Goal: Task Accomplishment & Management: Manage account settings

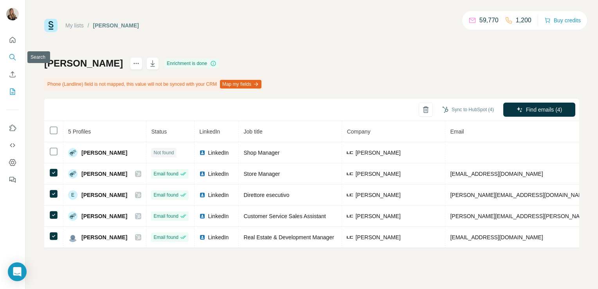
click at [11, 57] on icon "Search" at bounding box center [13, 57] width 8 height 8
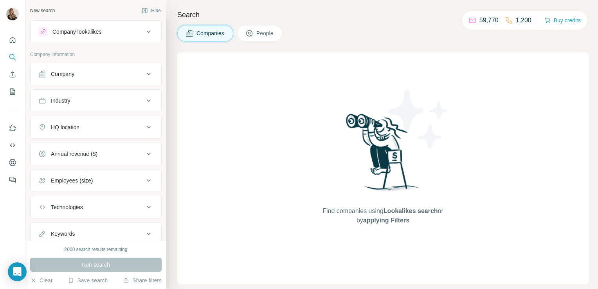
click at [67, 31] on div "Company lookalikes" at bounding box center [76, 32] width 49 height 8
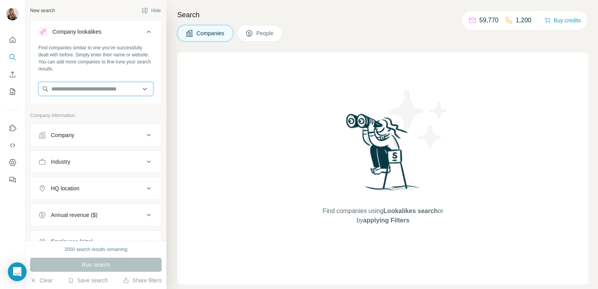
click at [85, 88] on input "text" at bounding box center [95, 89] width 115 height 14
paste input "**********"
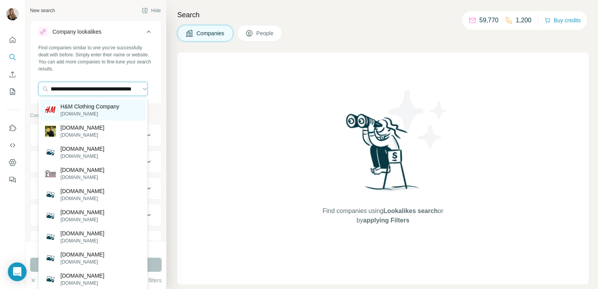
type input "**********"
click at [81, 113] on p "hm.com" at bounding box center [90, 113] width 59 height 7
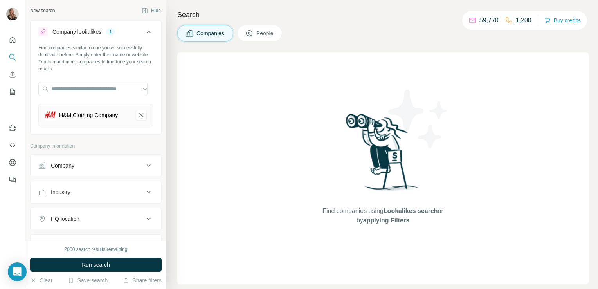
scroll to position [45, 0]
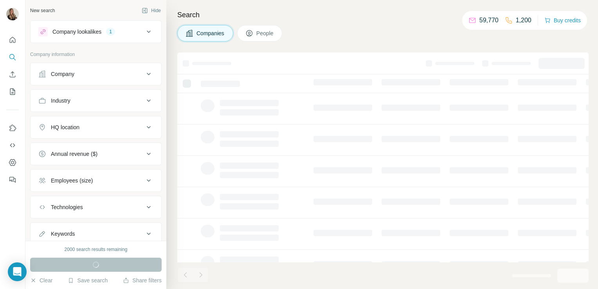
click at [91, 131] on button "HQ location" at bounding box center [96, 127] width 131 height 19
click at [81, 144] on input "text" at bounding box center [95, 147] width 115 height 14
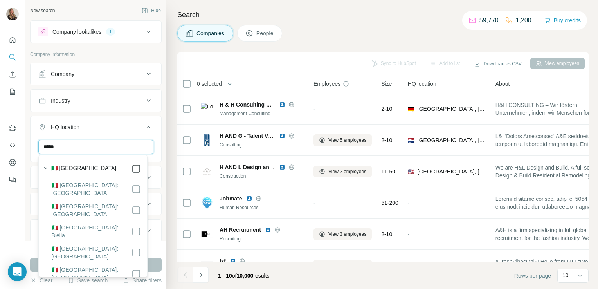
type input "*****"
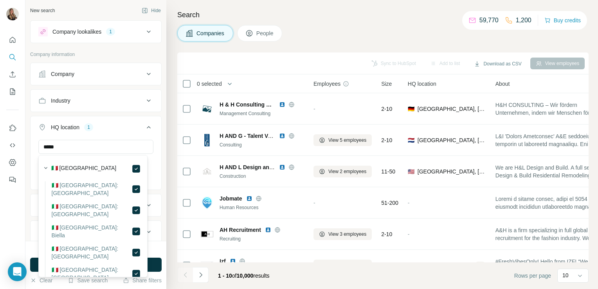
click at [153, 132] on button "HQ location 1" at bounding box center [96, 129] width 131 height 22
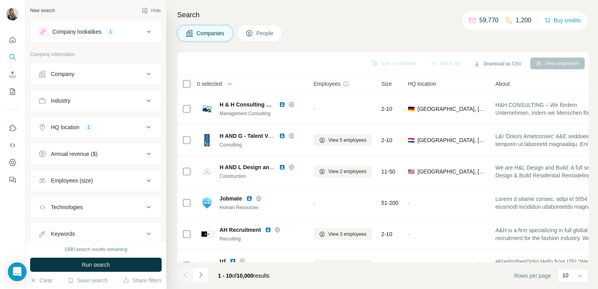
click at [103, 99] on div "Industry" at bounding box center [91, 101] width 106 height 8
click at [73, 119] on input at bounding box center [91, 120] width 97 height 9
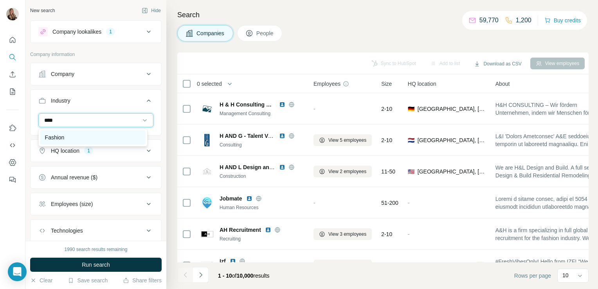
type input "****"
click at [76, 136] on div "Fashion" at bounding box center [93, 137] width 96 height 8
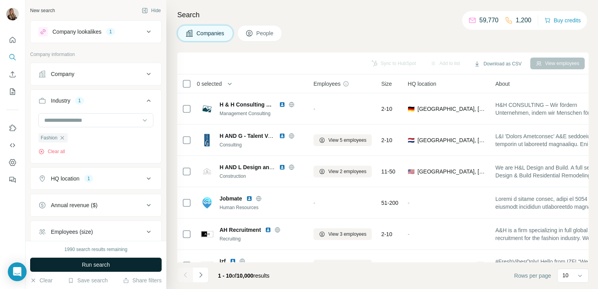
click at [96, 265] on span "Run search" at bounding box center [96, 265] width 28 height 8
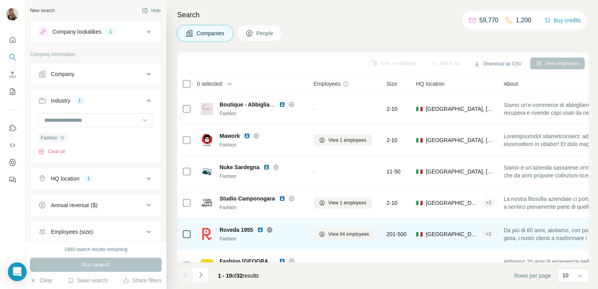
click at [270, 231] on icon at bounding box center [270, 230] width 6 height 6
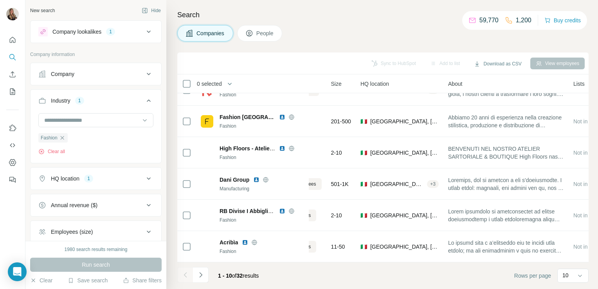
scroll to position [148, 0]
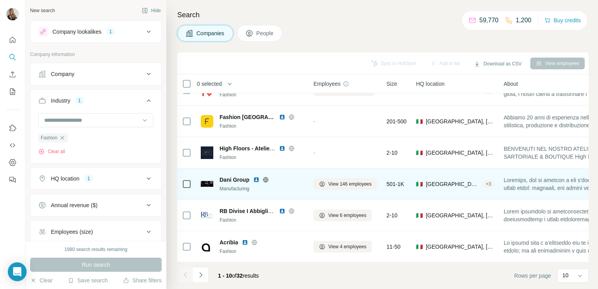
click at [265, 176] on icon at bounding box center [266, 179] width 6 height 6
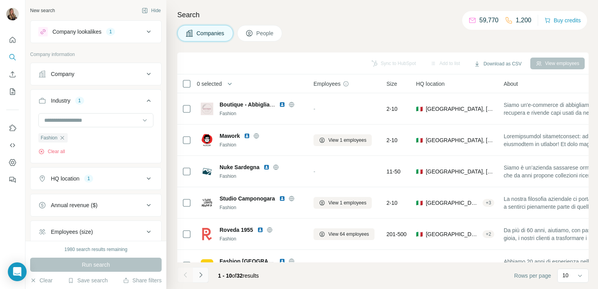
click at [202, 274] on icon "Navigate to next page" at bounding box center [201, 275] width 8 height 8
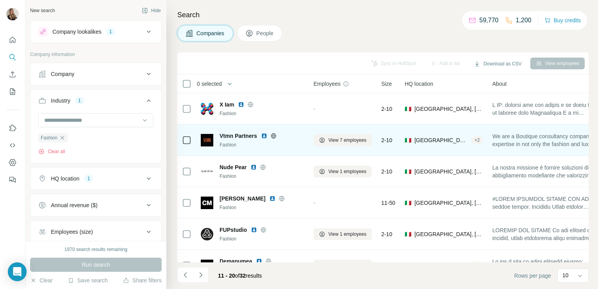
click at [274, 137] on icon at bounding box center [273, 135] width 2 height 5
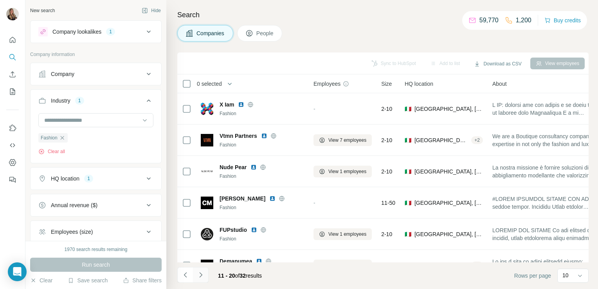
click at [200, 277] on icon "Navigate to next page" at bounding box center [201, 275] width 8 height 8
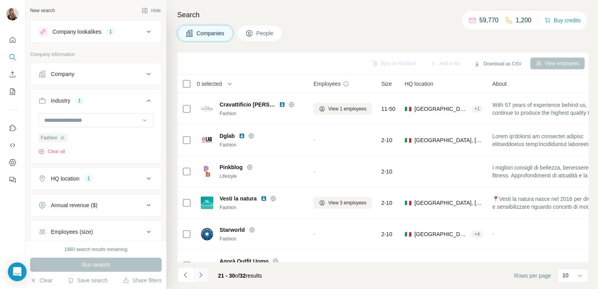
click at [202, 275] on icon "Navigate to next page" at bounding box center [200, 274] width 3 height 5
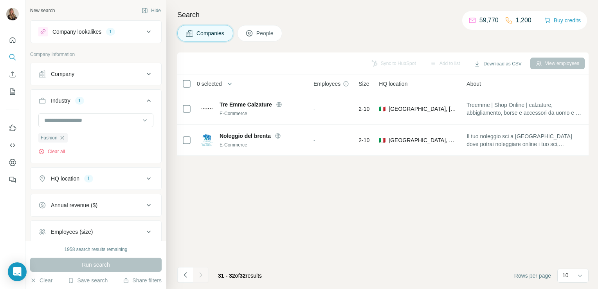
click at [120, 37] on button "Company lookalikes 1" at bounding box center [96, 31] width 131 height 19
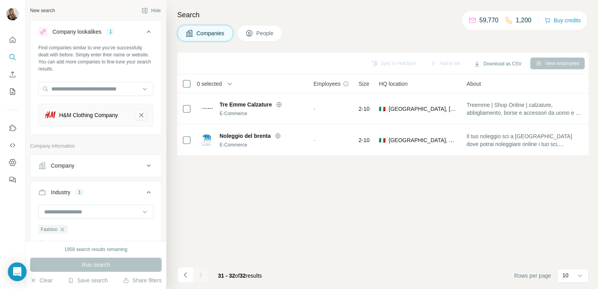
click at [138, 115] on icon "H&M Clothing Company-remove-button" at bounding box center [141, 115] width 7 height 8
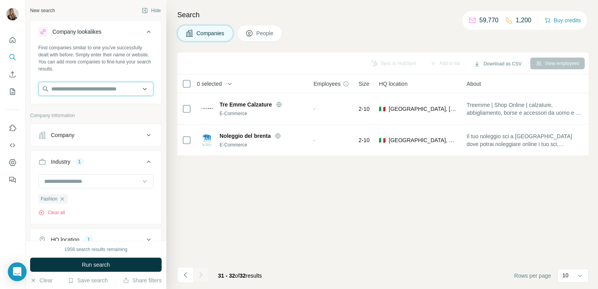
click at [92, 91] on input "text" at bounding box center [95, 89] width 115 height 14
paste input "**********"
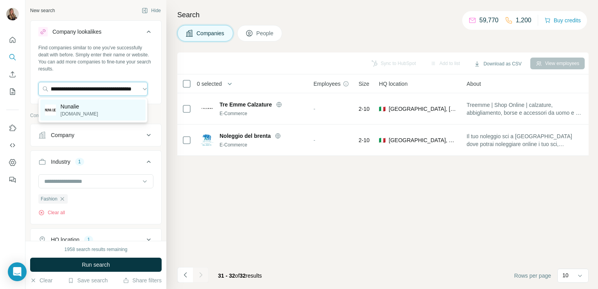
type input "**********"
click at [90, 106] on div "Nunalie nunalie.it" at bounding box center [92, 109] width 105 height 21
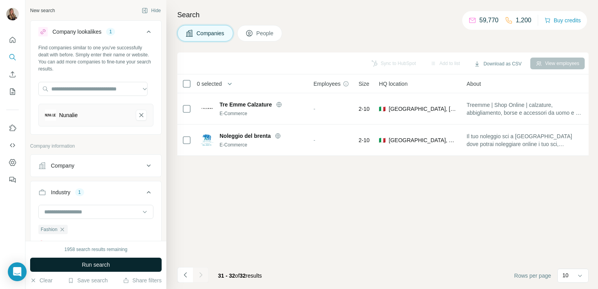
click at [80, 266] on button "Run search" at bounding box center [95, 265] width 131 height 14
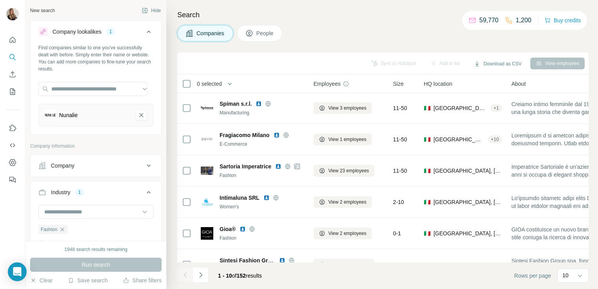
scroll to position [126, 0]
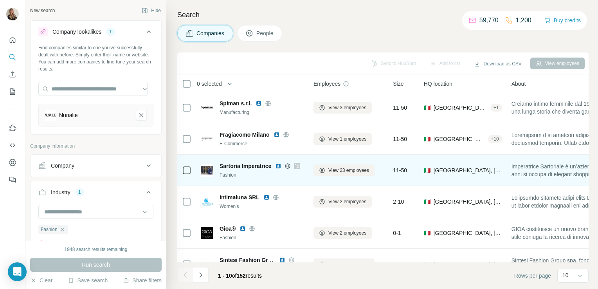
click at [289, 164] on icon at bounding box center [288, 166] width 6 height 6
click at [288, 166] on icon at bounding box center [288, 166] width 6 height 6
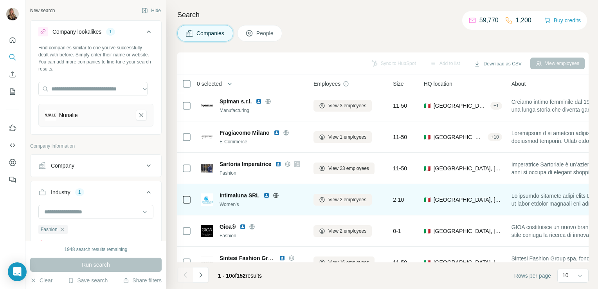
scroll to position [116, 0]
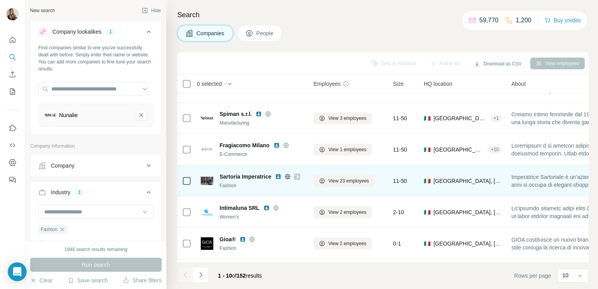
click at [288, 175] on icon at bounding box center [288, 176] width 2 height 5
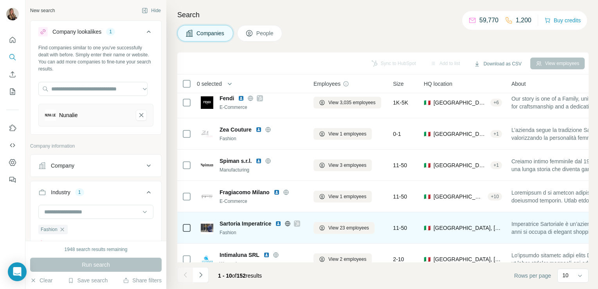
scroll to position [0, 0]
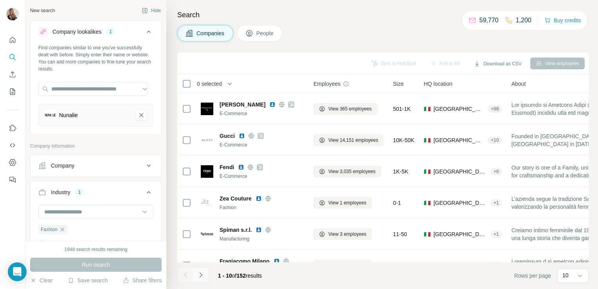
click at [204, 273] on icon "Navigate to next page" at bounding box center [201, 275] width 8 height 8
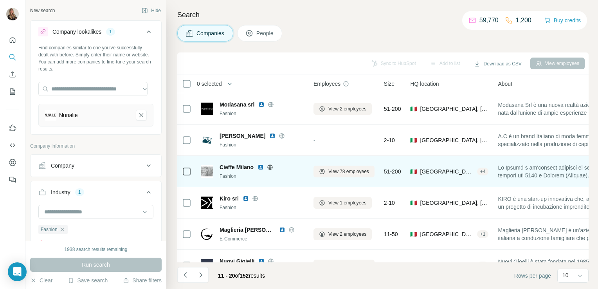
click at [271, 166] on icon at bounding box center [270, 167] width 6 height 6
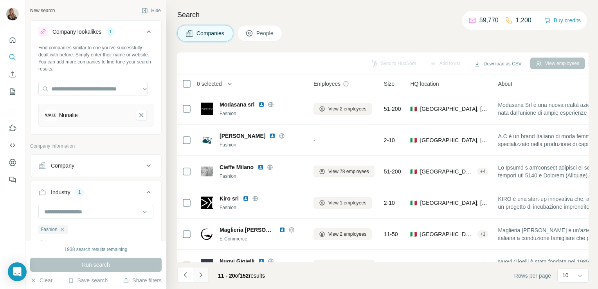
click at [202, 276] on icon "Navigate to next page" at bounding box center [201, 275] width 8 height 8
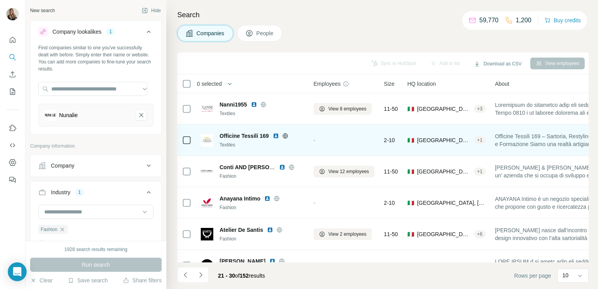
scroll to position [148, 0]
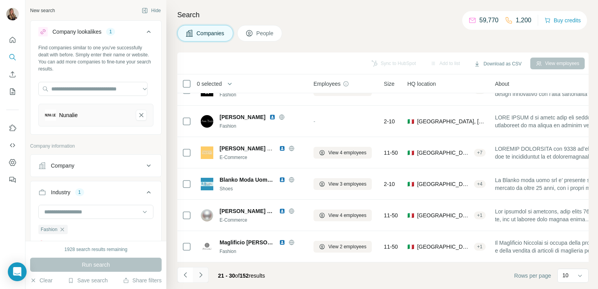
click at [200, 277] on icon "Navigate to next page" at bounding box center [201, 275] width 8 height 8
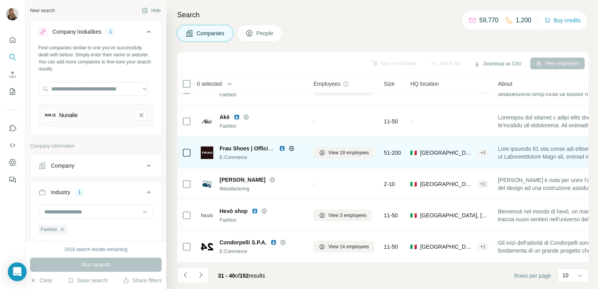
click at [292, 146] on icon at bounding box center [291, 148] width 2 height 5
click at [340, 149] on span "View 19 employees" at bounding box center [348, 152] width 41 height 7
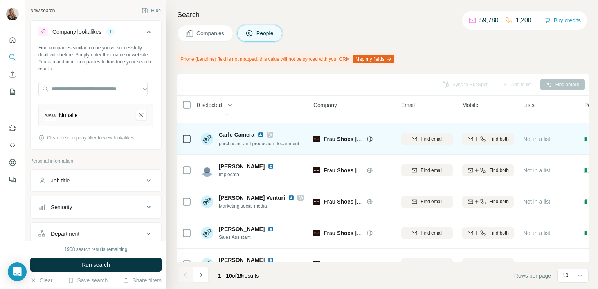
click at [271, 133] on icon at bounding box center [270, 134] width 4 height 5
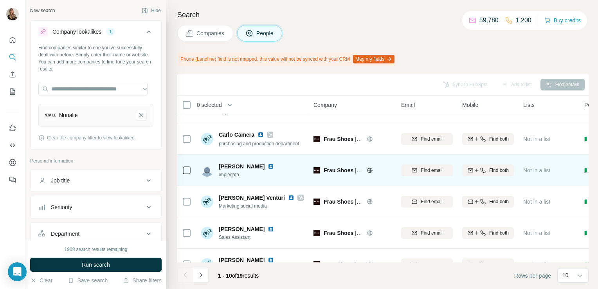
click at [249, 177] on span "impiegata" at bounding box center [248, 174] width 58 height 7
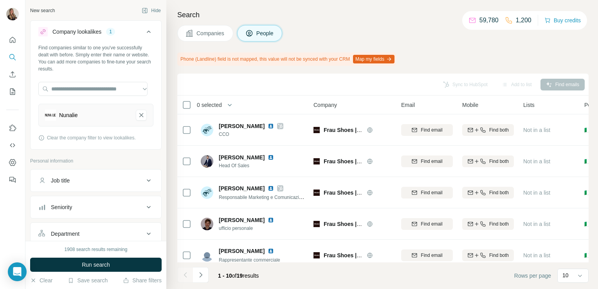
click at [211, 28] on button "Companies" at bounding box center [205, 33] width 56 height 16
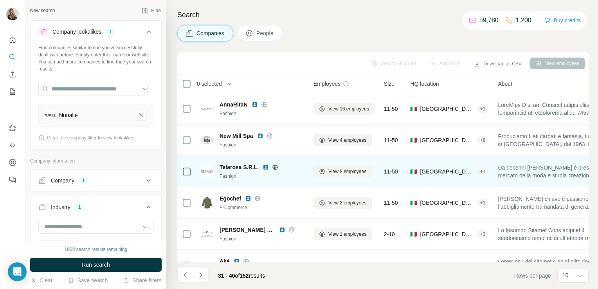
click at [276, 169] on icon at bounding box center [275, 166] width 5 height 5
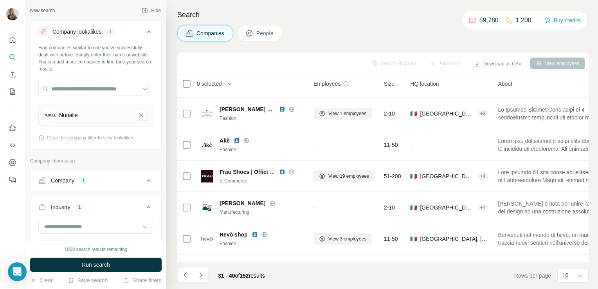
scroll to position [148, 0]
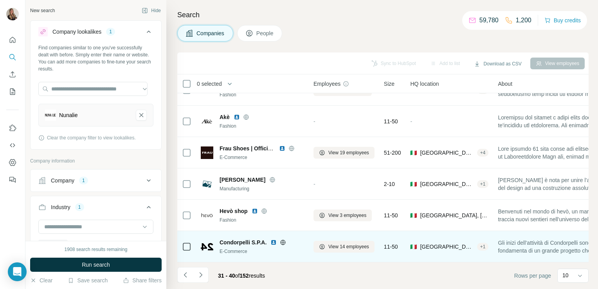
click at [283, 240] on icon at bounding box center [283, 242] width 2 height 5
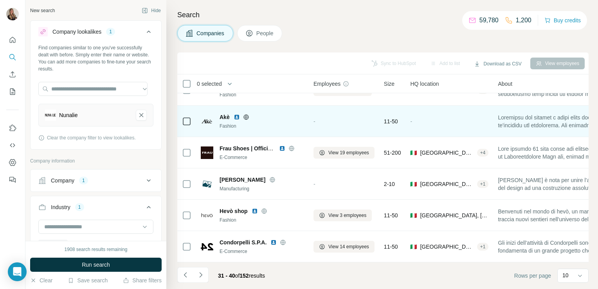
scroll to position [0, 0]
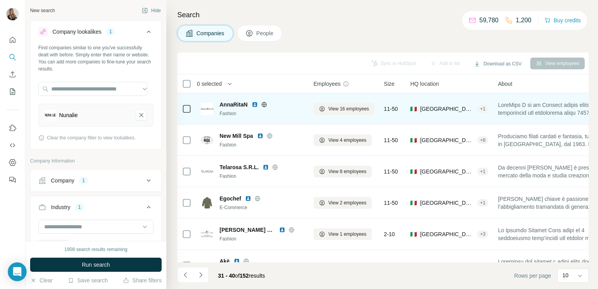
click at [264, 104] on icon at bounding box center [264, 104] width 6 height 6
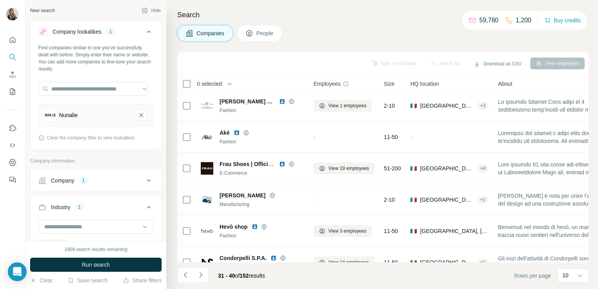
scroll to position [148, 0]
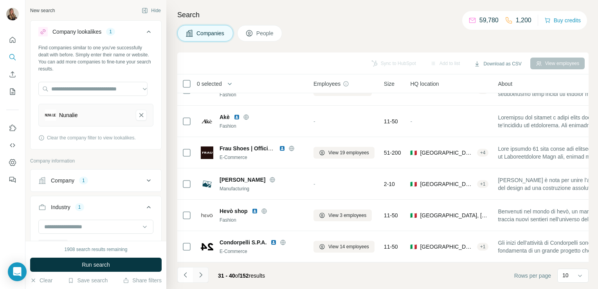
click at [204, 279] on button "Navigate to next page" at bounding box center [201, 275] width 16 height 16
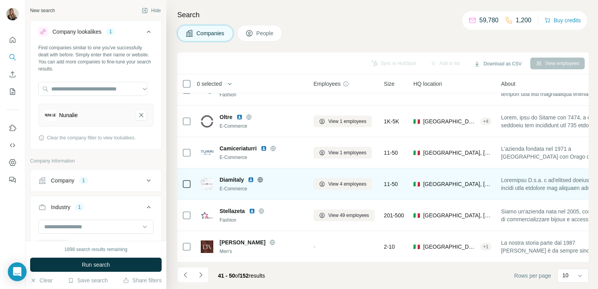
click at [261, 177] on icon at bounding box center [260, 179] width 2 height 5
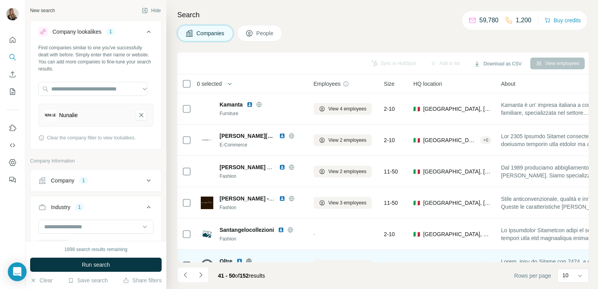
scroll to position [0, 0]
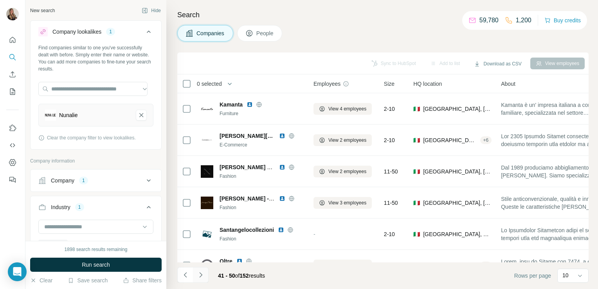
click at [202, 270] on button "Navigate to next page" at bounding box center [201, 275] width 16 height 16
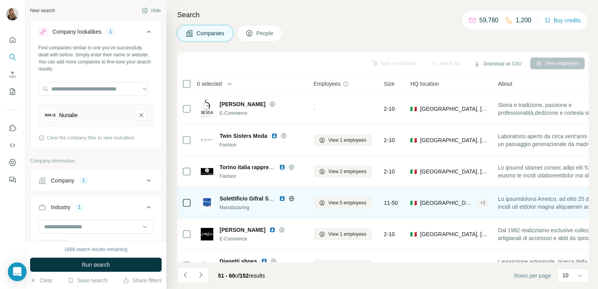
scroll to position [148, 0]
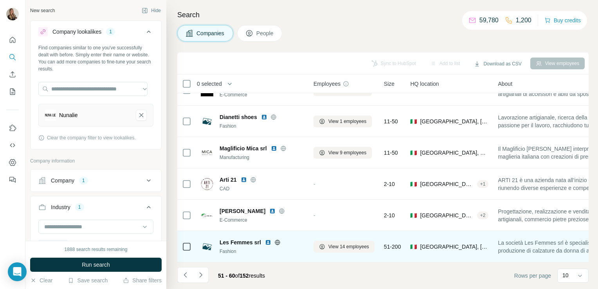
click at [276, 239] on icon at bounding box center [277, 242] width 6 height 6
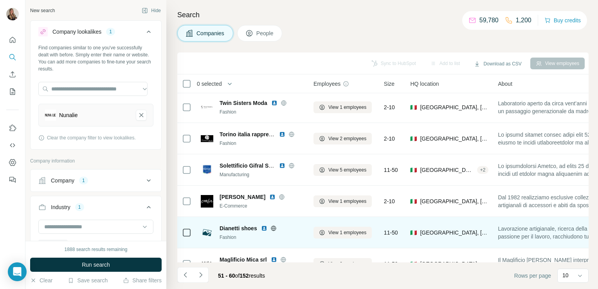
scroll to position [0, 0]
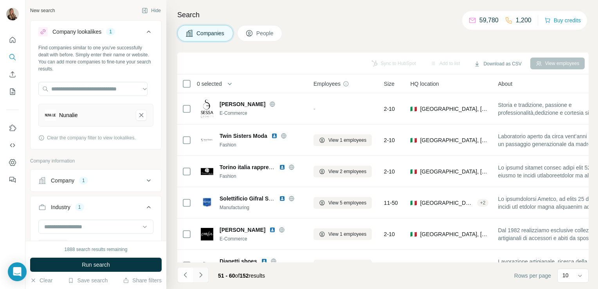
click at [204, 275] on icon "Navigate to next page" at bounding box center [201, 275] width 8 height 8
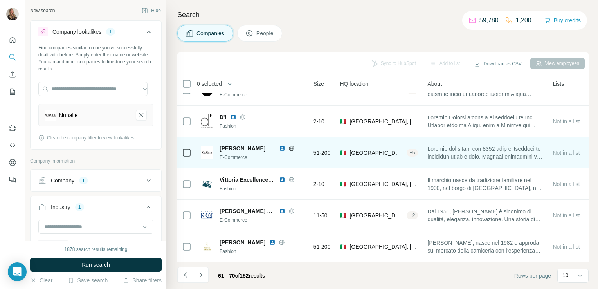
scroll to position [147, 0]
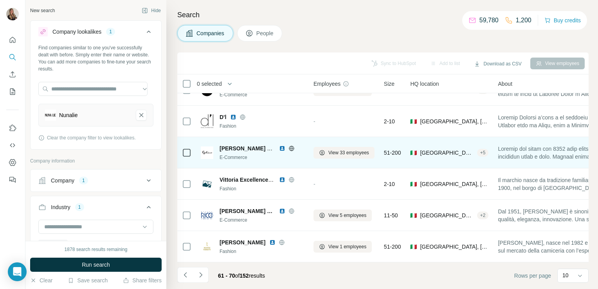
click at [290, 145] on icon at bounding box center [291, 148] width 6 height 6
click at [330, 149] on span "View 33 employees" at bounding box center [348, 152] width 41 height 7
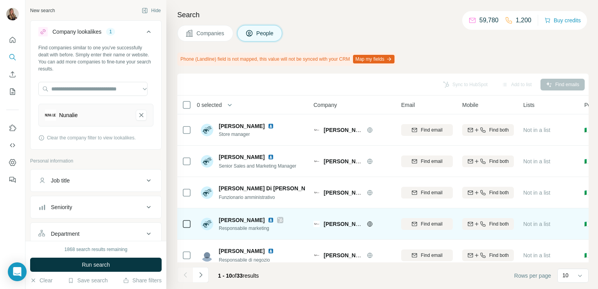
click at [278, 218] on icon at bounding box center [280, 220] width 4 height 5
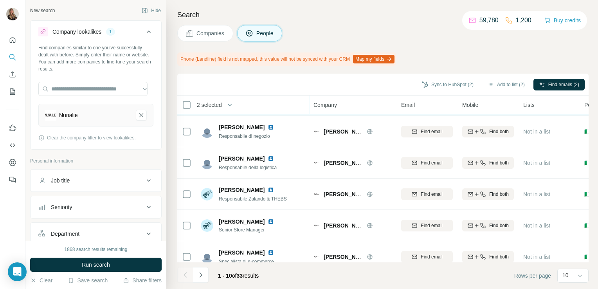
scroll to position [169, 0]
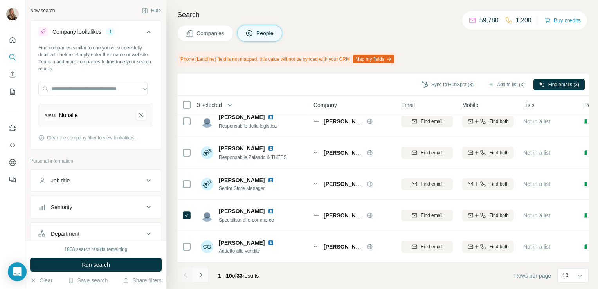
click at [203, 270] on button "Navigate to next page" at bounding box center [201, 275] width 16 height 16
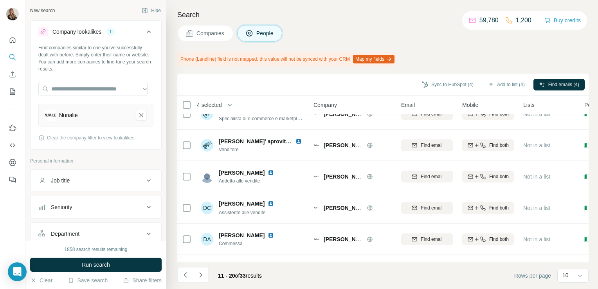
scroll to position [0, 0]
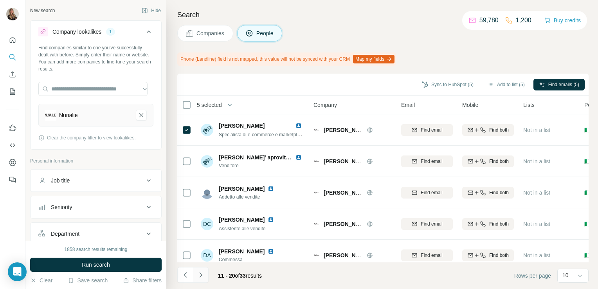
click at [204, 272] on button "Navigate to next page" at bounding box center [201, 275] width 16 height 16
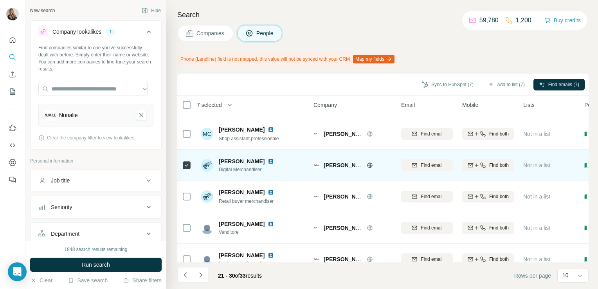
scroll to position [69, 0]
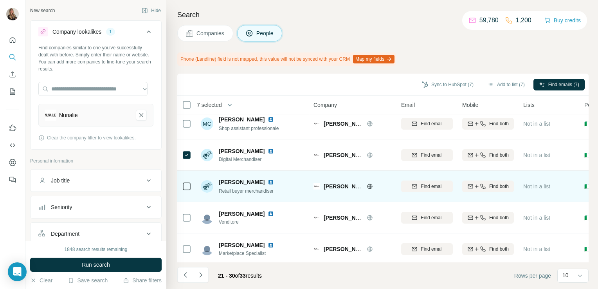
click at [187, 190] on icon at bounding box center [186, 186] width 9 height 9
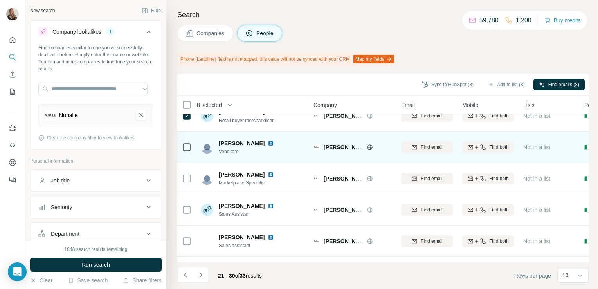
scroll to position [169, 0]
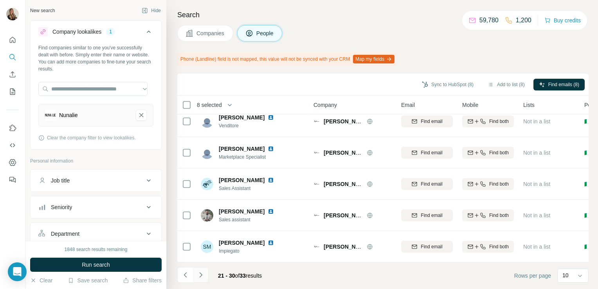
click at [202, 272] on icon "Navigate to next page" at bounding box center [201, 275] width 8 height 8
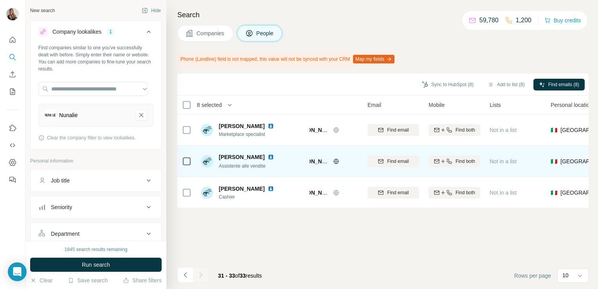
scroll to position [0, 0]
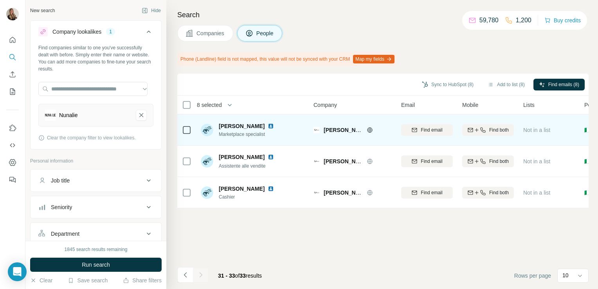
click at [268, 124] on img at bounding box center [271, 126] width 6 height 6
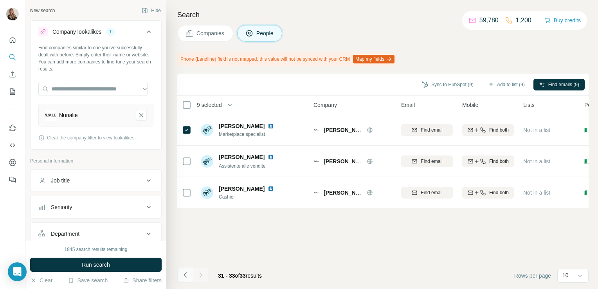
click at [183, 275] on icon "Navigate to previous page" at bounding box center [186, 275] width 8 height 8
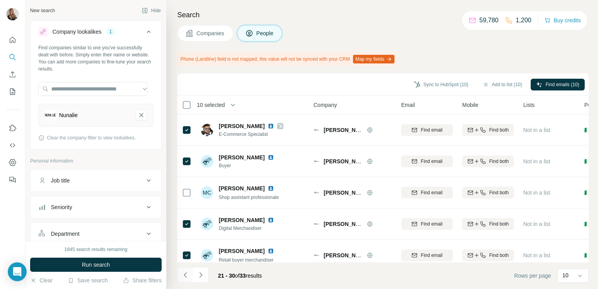
click at [182, 281] on button "Navigate to previous page" at bounding box center [185, 275] width 16 height 16
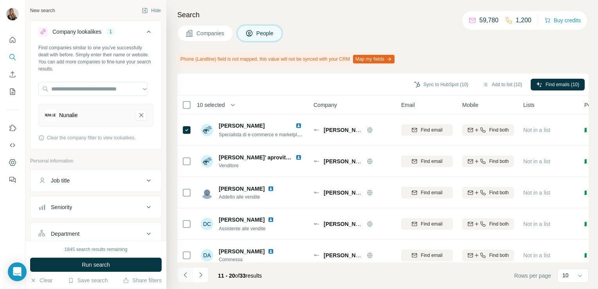
click at [186, 275] on icon "Navigate to previous page" at bounding box center [186, 275] width 8 height 8
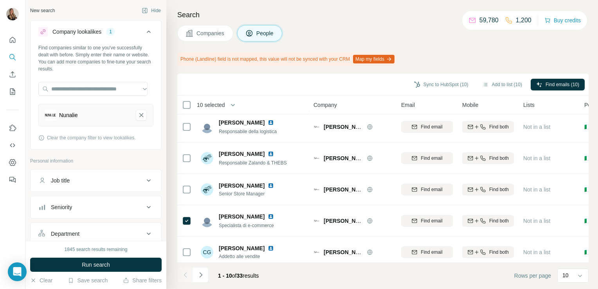
scroll to position [169, 0]
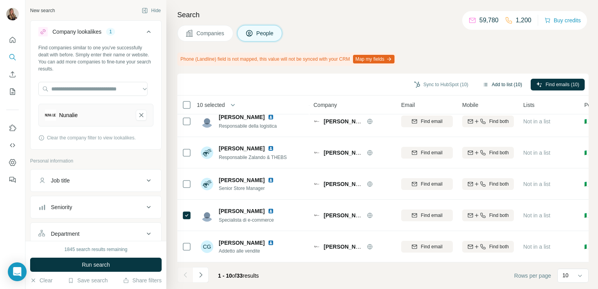
click at [492, 84] on button "Add to list (10)" at bounding box center [502, 85] width 50 height 12
click at [483, 85] on icon "button" at bounding box center [486, 84] width 6 height 6
click at [499, 81] on button "Add to list (10)" at bounding box center [502, 85] width 50 height 12
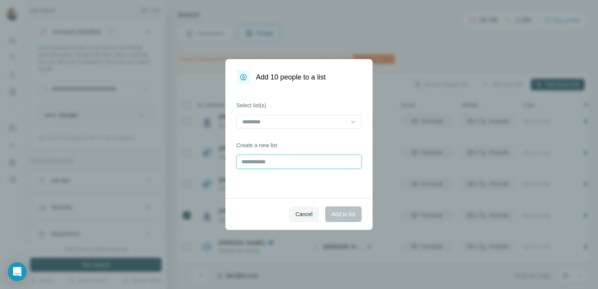
click at [308, 160] on input "text" at bounding box center [298, 162] width 125 height 14
type input "*******"
click at [338, 213] on span "Add to list" at bounding box center [343, 214] width 24 height 8
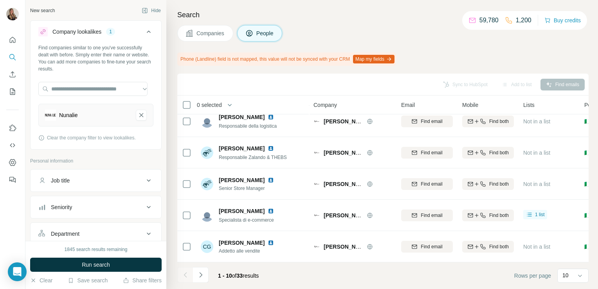
click at [208, 31] on span "Companies" at bounding box center [210, 33] width 29 height 8
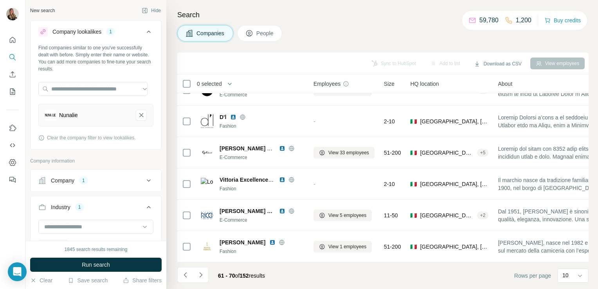
scroll to position [148, 0]
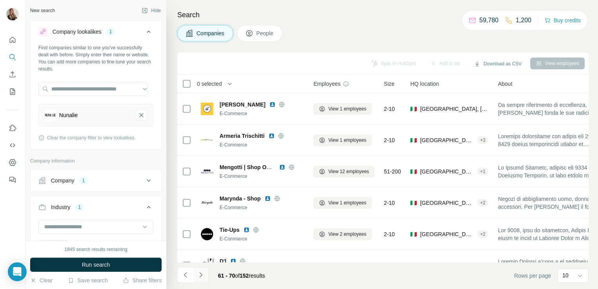
click at [200, 277] on icon "Navigate to next page" at bounding box center [201, 275] width 8 height 8
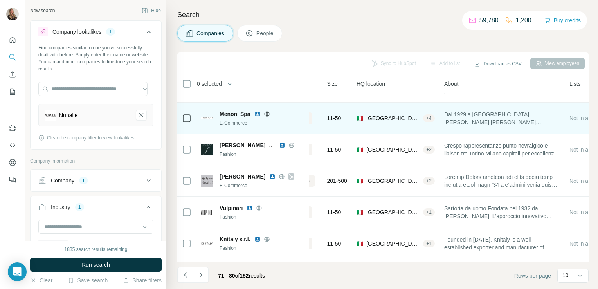
scroll to position [53, 0]
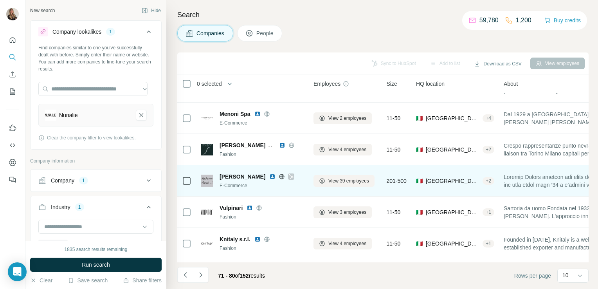
click at [279, 176] on icon at bounding box center [282, 176] width 6 height 6
click at [289, 176] on icon at bounding box center [291, 176] width 5 height 6
click at [326, 178] on button "View 39 employees" at bounding box center [343, 181] width 61 height 12
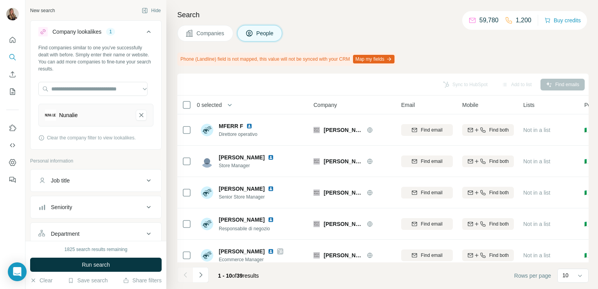
scroll to position [89, 0]
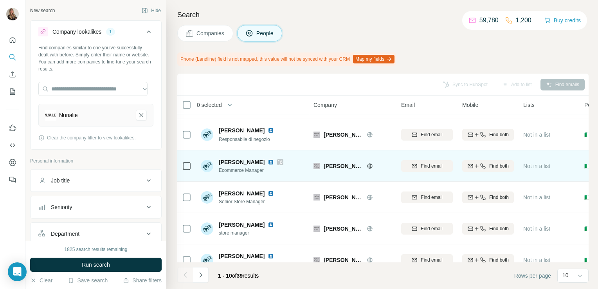
click at [278, 162] on icon at bounding box center [280, 162] width 5 height 6
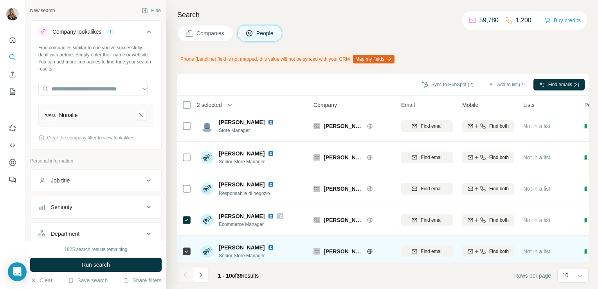
scroll to position [0, 0]
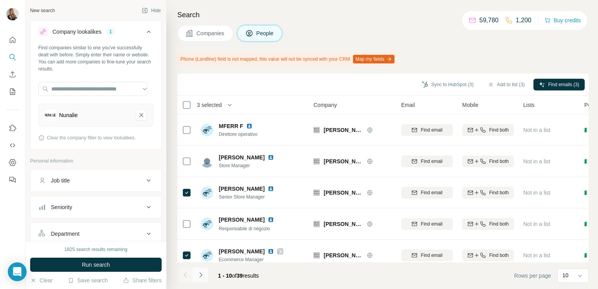
click at [200, 274] on icon "Navigate to next page" at bounding box center [201, 275] width 8 height 8
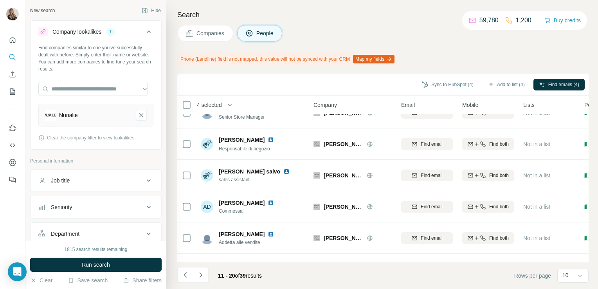
scroll to position [169, 0]
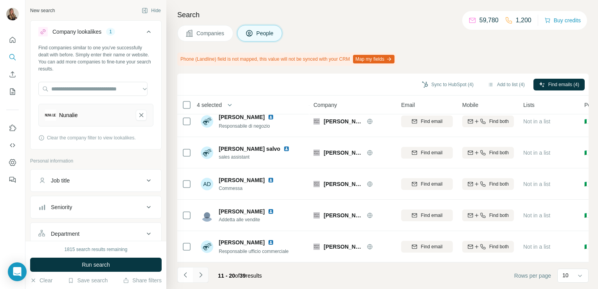
click at [202, 273] on icon "Navigate to next page" at bounding box center [201, 275] width 8 height 8
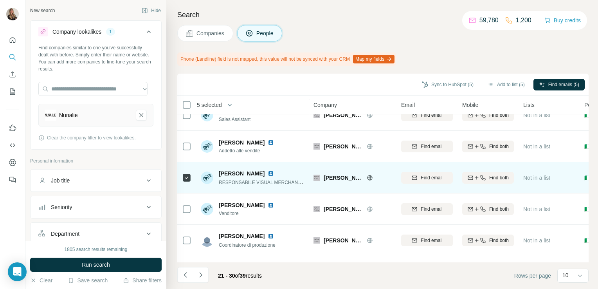
scroll to position [0, 0]
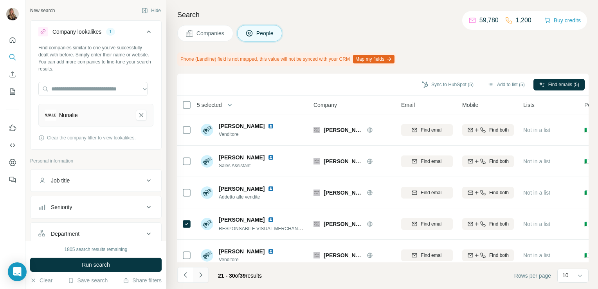
click at [198, 279] on button "Navigate to next page" at bounding box center [201, 275] width 16 height 16
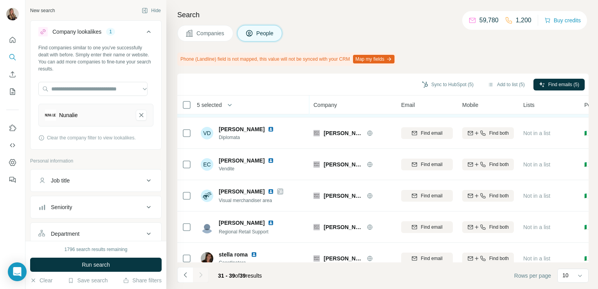
scroll to position [92, 0]
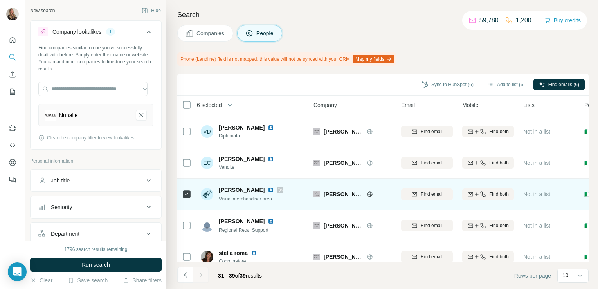
click at [281, 188] on icon at bounding box center [280, 190] width 5 height 6
click at [269, 190] on img at bounding box center [271, 190] width 6 height 6
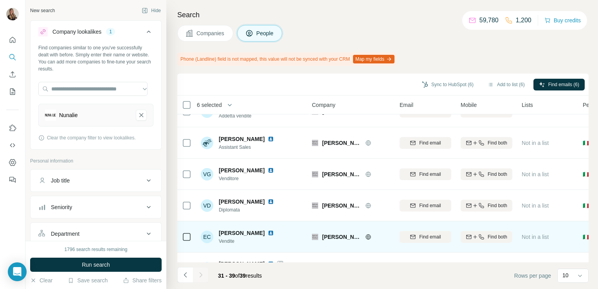
scroll to position [0, 2]
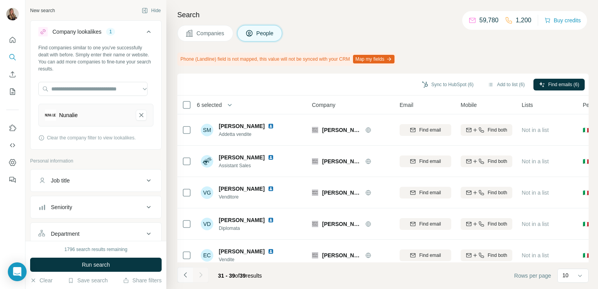
click at [183, 270] on button "Navigate to previous page" at bounding box center [185, 275] width 16 height 16
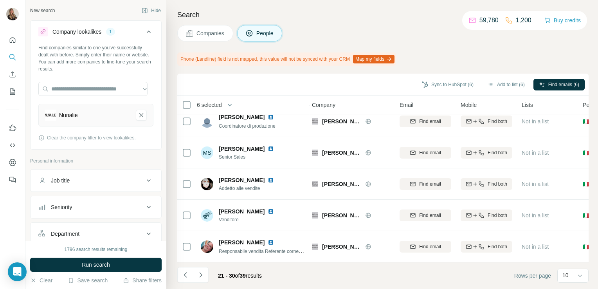
scroll to position [169, 2]
click at [182, 278] on icon "Navigate to previous page" at bounding box center [186, 275] width 8 height 8
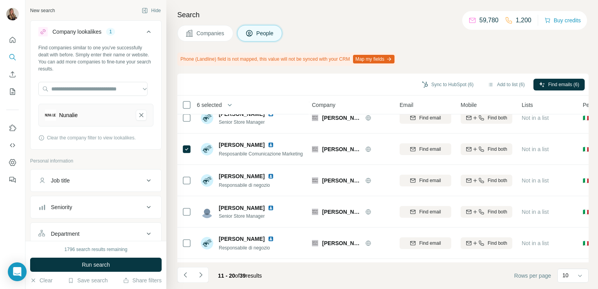
scroll to position [0, 2]
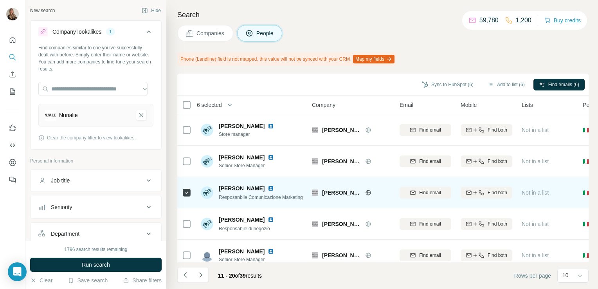
click at [268, 185] on img at bounding box center [271, 188] width 6 height 6
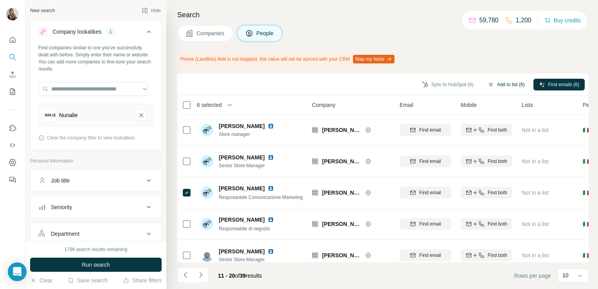
click at [498, 83] on button "Add to list (6)" at bounding box center [506, 85] width 48 height 12
click at [507, 86] on button "Add to list (6)" at bounding box center [506, 85] width 48 height 12
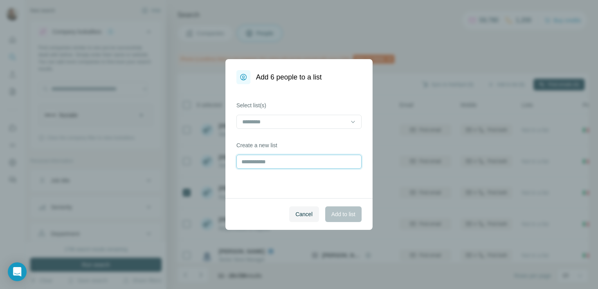
click at [283, 157] on input "text" at bounding box center [298, 162] width 125 height 14
type input "**********"
click at [349, 220] on button "Add to list" at bounding box center [343, 214] width 36 height 16
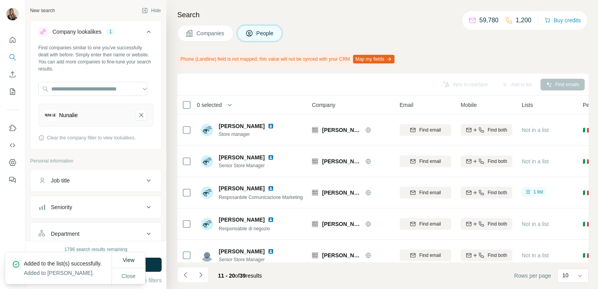
click at [218, 32] on span "Companies" at bounding box center [210, 33] width 29 height 8
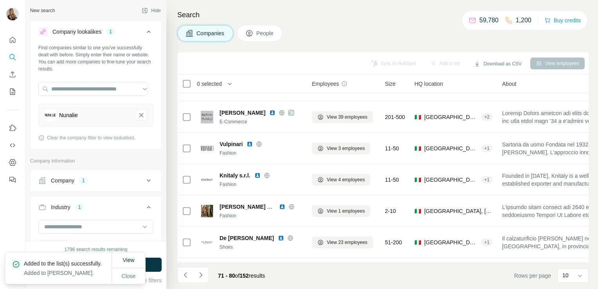
scroll to position [148, 2]
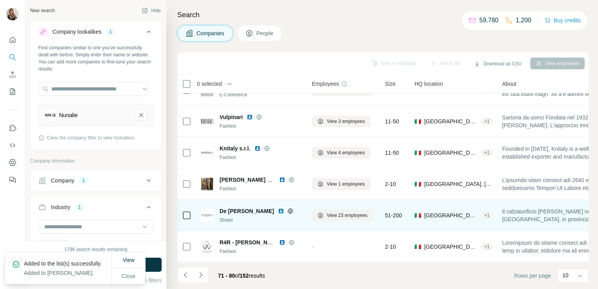
click at [288, 208] on icon at bounding box center [290, 210] width 5 height 5
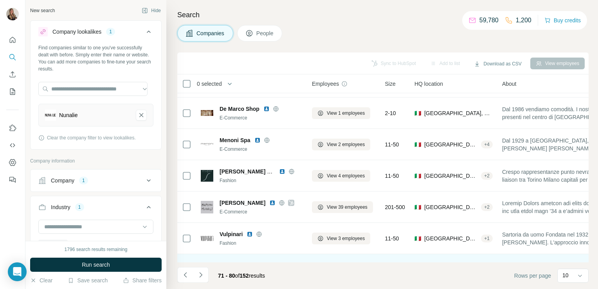
scroll to position [0, 2]
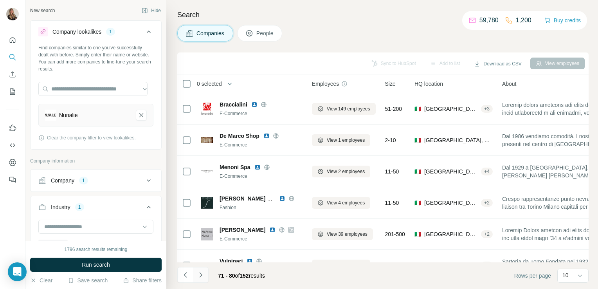
click at [204, 273] on icon "Navigate to next page" at bounding box center [201, 275] width 8 height 8
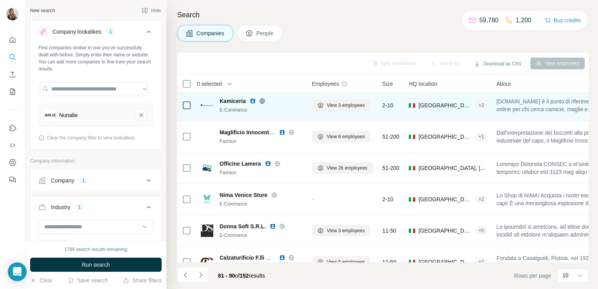
scroll to position [44, 2]
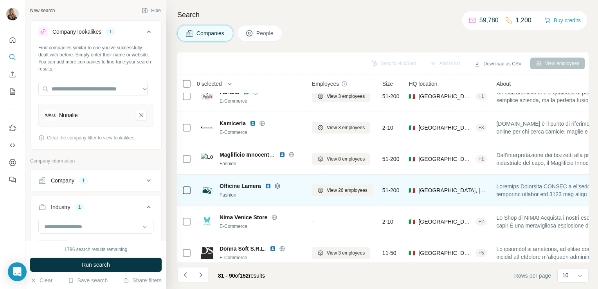
click at [279, 185] on icon at bounding box center [277, 186] width 6 height 6
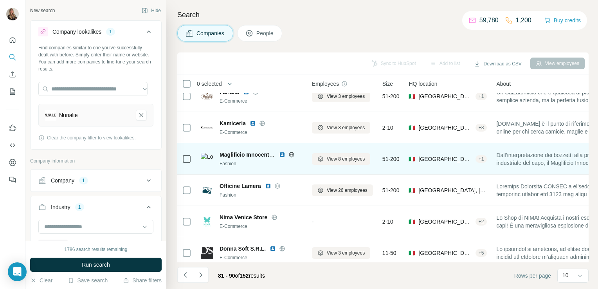
scroll to position [0, 2]
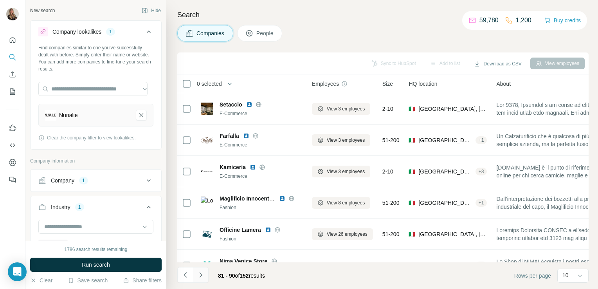
click at [202, 275] on icon "Navigate to next page" at bounding box center [200, 274] width 3 height 5
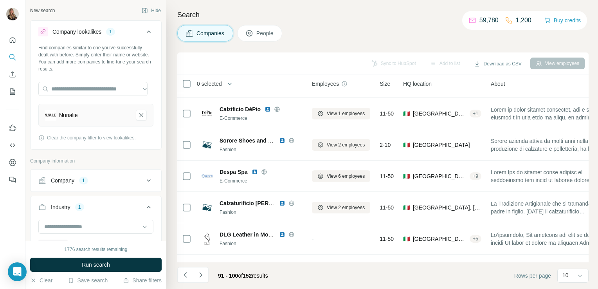
scroll to position [148, 2]
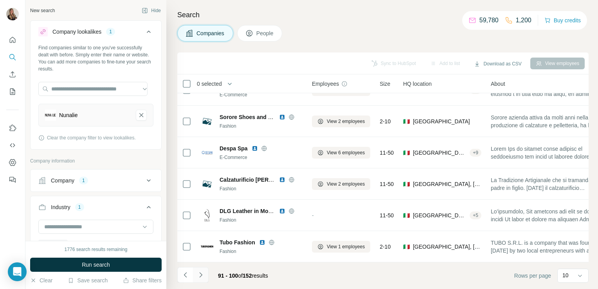
click at [202, 274] on icon "Navigate to next page" at bounding box center [201, 275] width 8 height 8
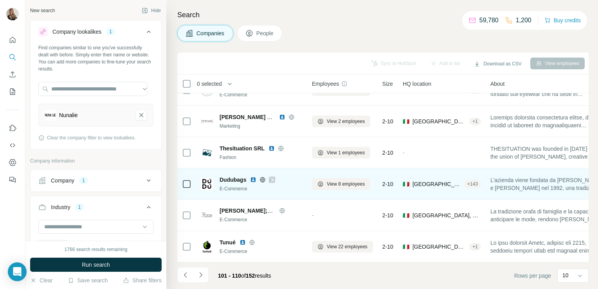
scroll to position [148, 0]
click at [263, 176] on icon at bounding box center [262, 179] width 6 height 6
click at [272, 177] on icon at bounding box center [272, 179] width 4 height 5
click at [341, 184] on button "View 8 employees" at bounding box center [342, 184] width 58 height 12
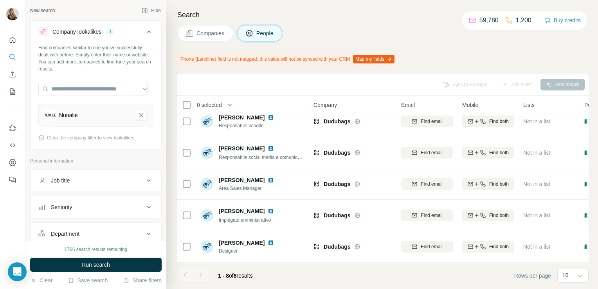
scroll to position [106, 0]
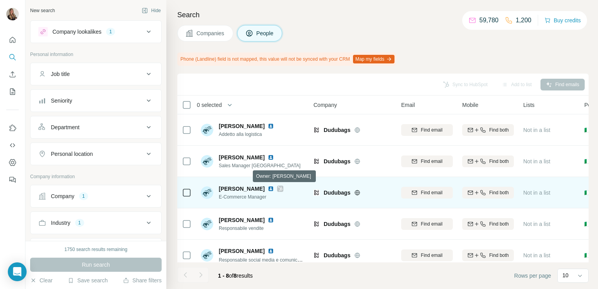
click at [282, 189] on icon at bounding box center [280, 188] width 4 height 5
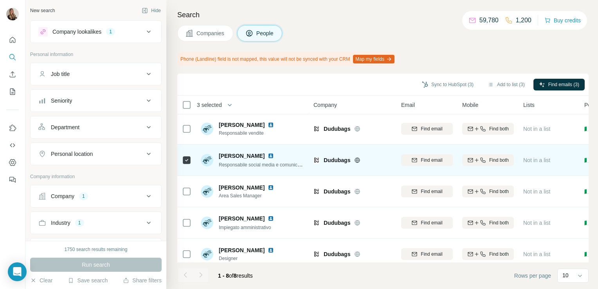
scroll to position [106, 0]
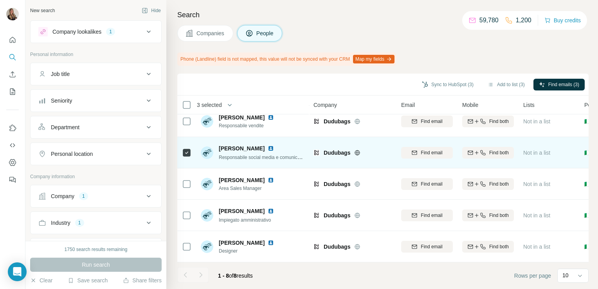
click at [268, 145] on img at bounding box center [271, 148] width 6 height 6
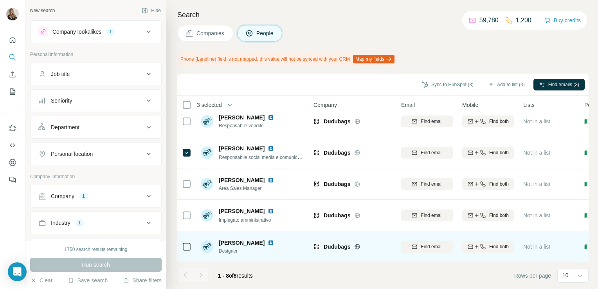
click at [268, 240] on img at bounding box center [271, 243] width 6 height 6
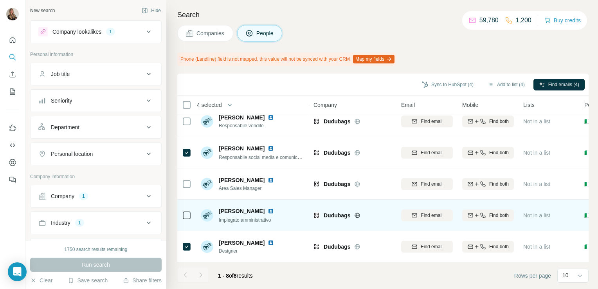
scroll to position [0, 0]
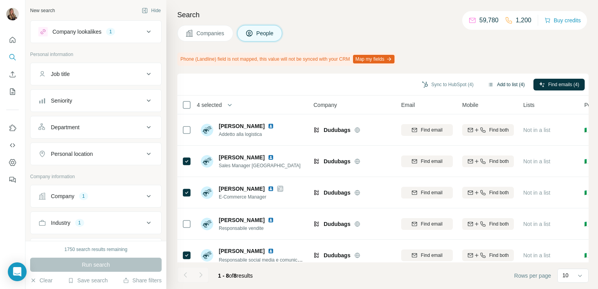
click at [496, 85] on button "Add to list (4)" at bounding box center [506, 85] width 48 height 12
click at [508, 85] on button "Add to list (4)" at bounding box center [506, 85] width 48 height 12
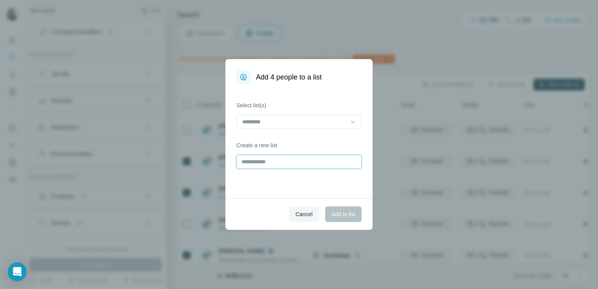
click at [299, 161] on input "text" at bounding box center [298, 162] width 125 height 14
type input "********"
click at [348, 215] on span "Add to list" at bounding box center [343, 214] width 24 height 8
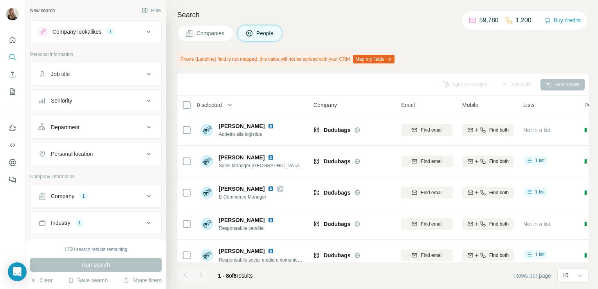
click at [210, 31] on span "Companies" at bounding box center [210, 33] width 29 height 8
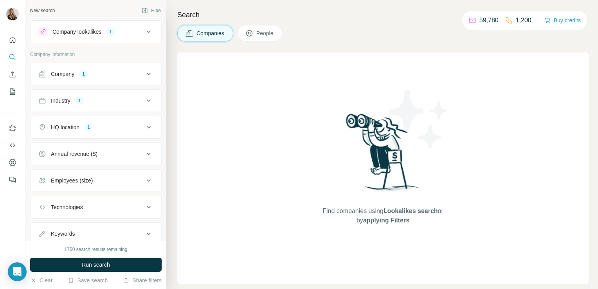
click at [115, 31] on div "1" at bounding box center [110, 31] width 9 height 7
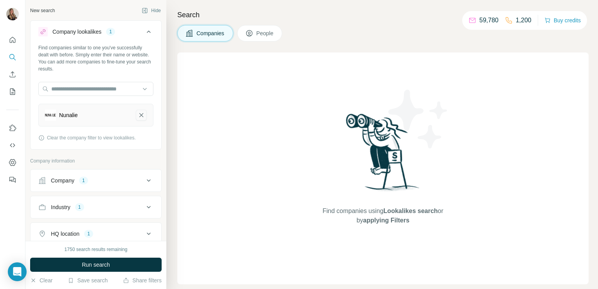
click at [138, 118] on icon "Nunalie-remove-button" at bounding box center [141, 115] width 7 height 8
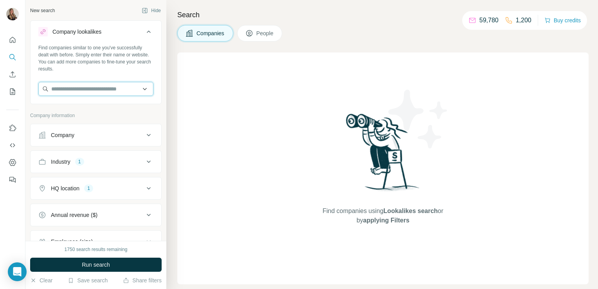
click at [81, 86] on input "text" at bounding box center [95, 89] width 115 height 14
paste input "**********"
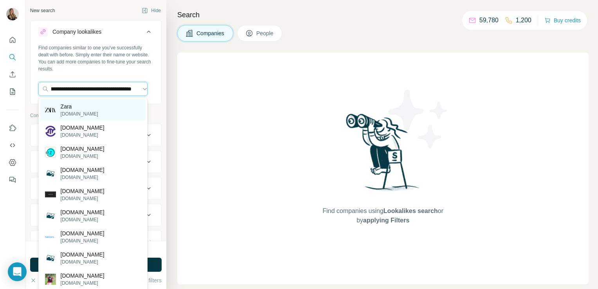
type input "**********"
click at [74, 115] on p "[DOMAIN_NAME]" at bounding box center [80, 113] width 38 height 7
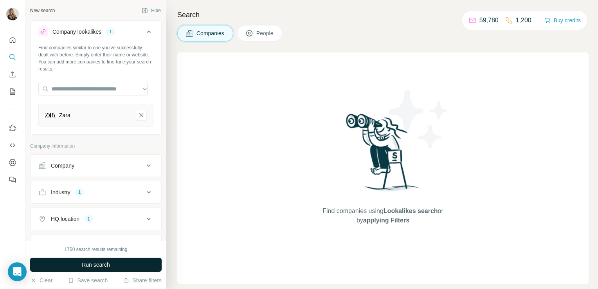
click at [103, 263] on span "Run search" at bounding box center [96, 265] width 28 height 8
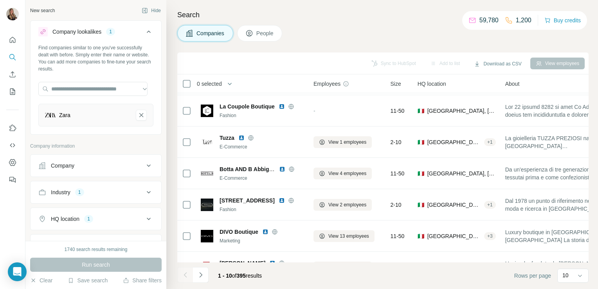
scroll to position [148, 0]
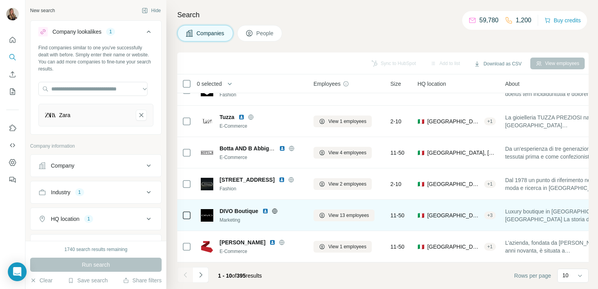
click at [273, 208] on icon at bounding box center [275, 211] width 6 height 6
click at [337, 216] on button "View 13 employees" at bounding box center [343, 215] width 61 height 12
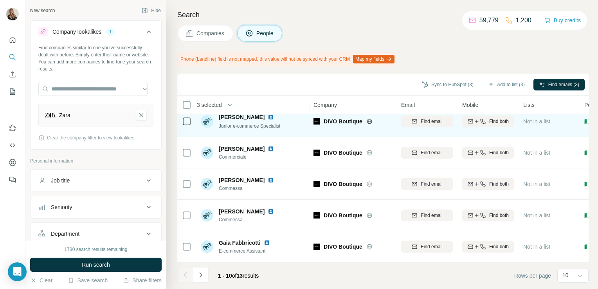
scroll to position [126, 0]
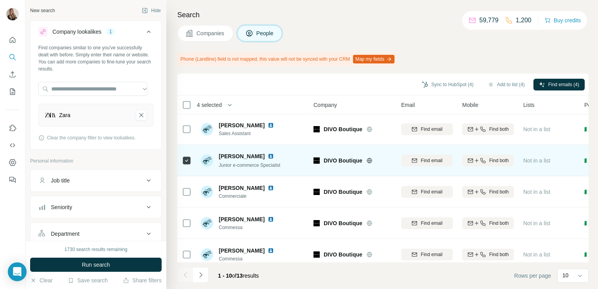
click at [268, 155] on img at bounding box center [271, 156] width 6 height 6
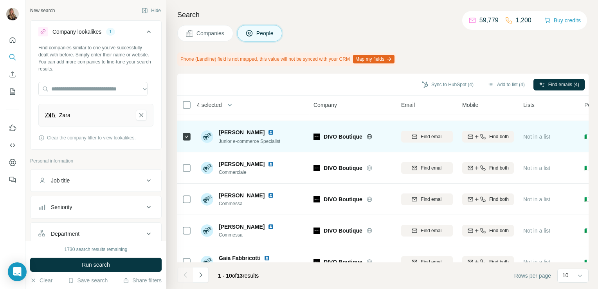
scroll to position [150, 0]
click at [266, 160] on div "[PERSON_NAME]" at bounding box center [248, 164] width 58 height 8
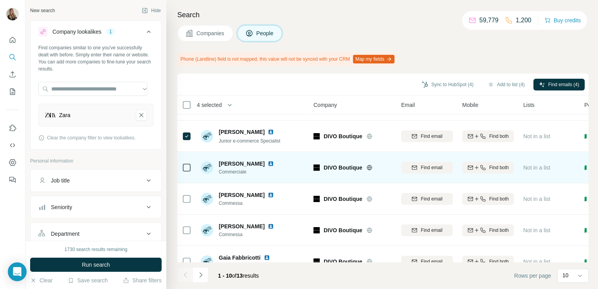
scroll to position [169, 0]
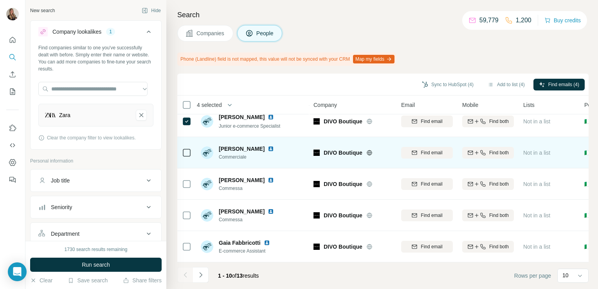
click at [246, 180] on div "[PERSON_NAME] Commessa" at bounding box center [248, 184] width 58 height 16
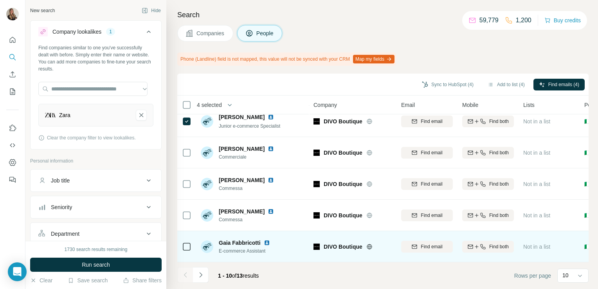
click at [184, 247] on icon at bounding box center [186, 246] width 9 height 9
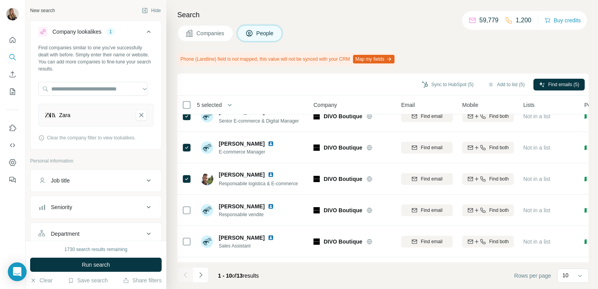
scroll to position [0, 0]
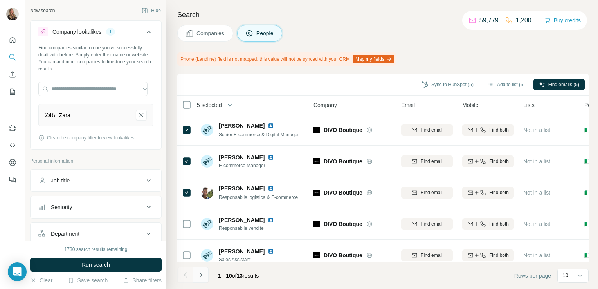
click at [201, 276] on icon "Navigate to next page" at bounding box center [201, 275] width 8 height 8
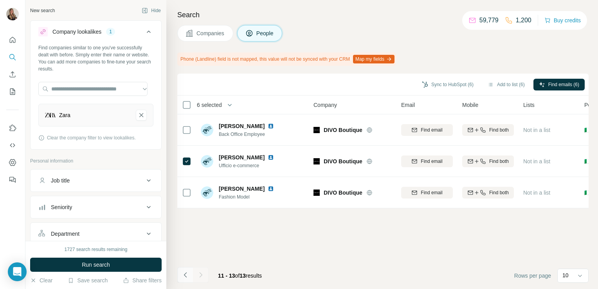
click at [184, 270] on button "Navigate to previous page" at bounding box center [185, 275] width 16 height 16
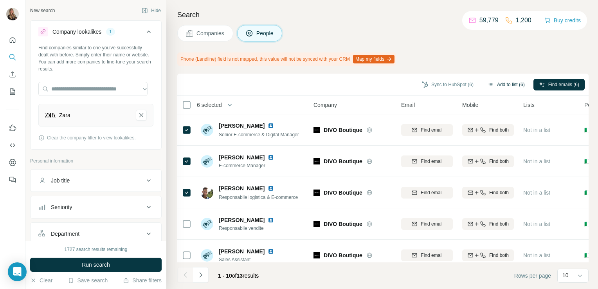
click at [500, 85] on button "Add to list (6)" at bounding box center [506, 85] width 48 height 12
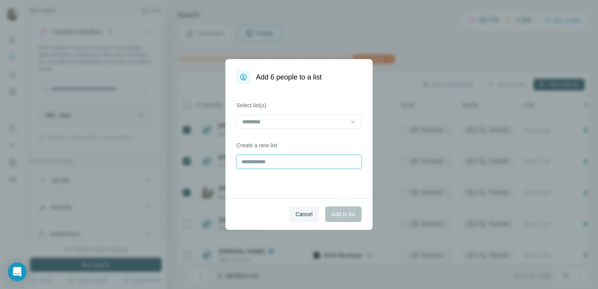
click at [308, 160] on input "text" at bounding box center [298, 162] width 125 height 14
type input "**********"
click at [355, 213] on button "Add to list" at bounding box center [343, 214] width 36 height 16
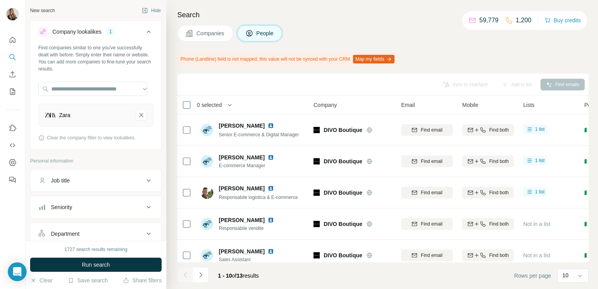
click at [214, 30] on span "Companies" at bounding box center [210, 33] width 29 height 8
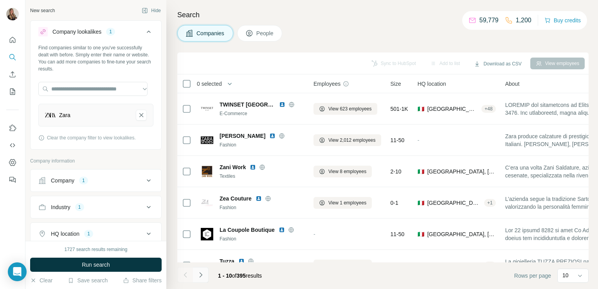
click at [200, 276] on icon "Navigate to next page" at bounding box center [201, 275] width 8 height 8
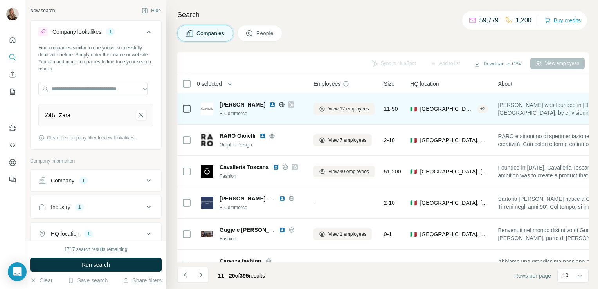
click at [281, 105] on icon at bounding box center [282, 104] width 2 height 5
click at [289, 104] on icon at bounding box center [291, 104] width 5 height 6
click at [355, 108] on span "View 12 employees" at bounding box center [348, 108] width 41 height 7
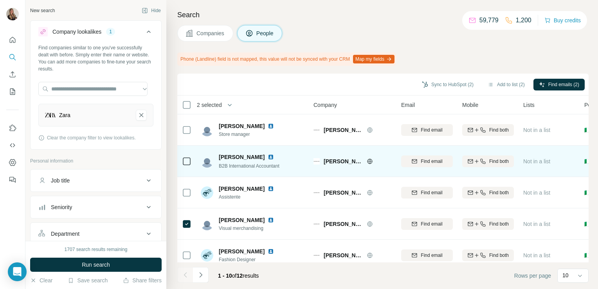
click at [273, 156] on img at bounding box center [271, 157] width 6 height 6
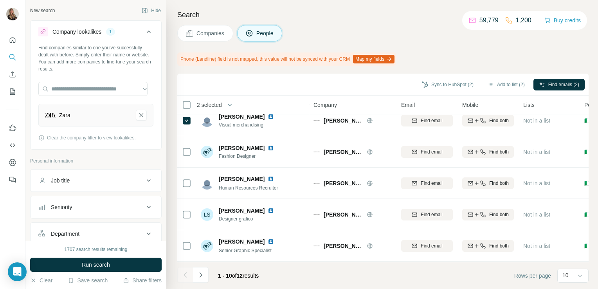
scroll to position [169, 0]
click at [197, 273] on icon "Navigate to next page" at bounding box center [201, 275] width 8 height 8
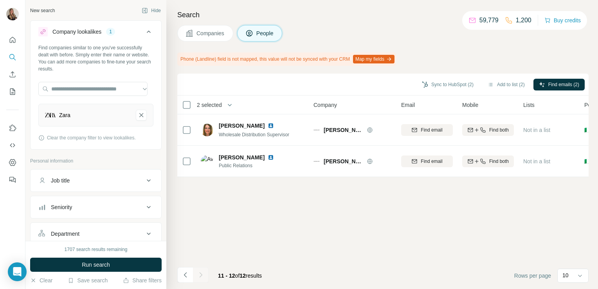
scroll to position [0, 0]
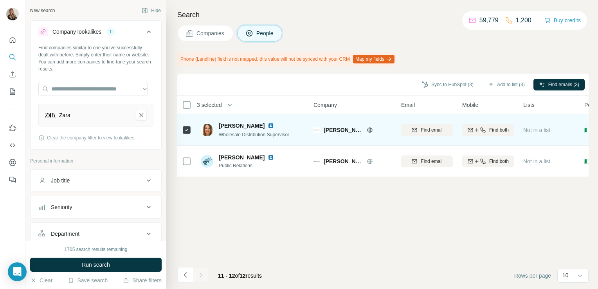
click at [268, 124] on img at bounding box center [271, 125] width 6 height 6
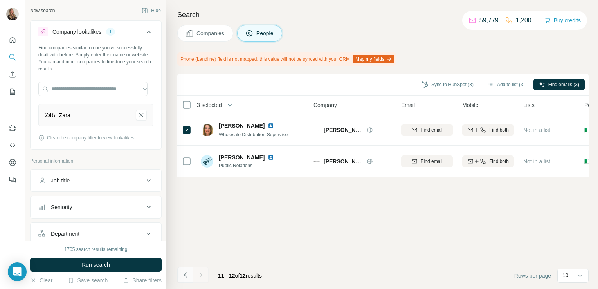
click at [189, 272] on icon "Navigate to previous page" at bounding box center [186, 275] width 8 height 8
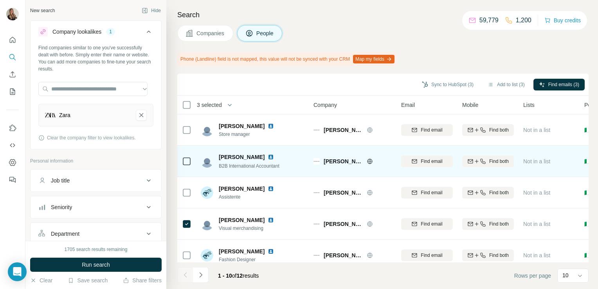
click at [274, 156] on img at bounding box center [271, 157] width 6 height 6
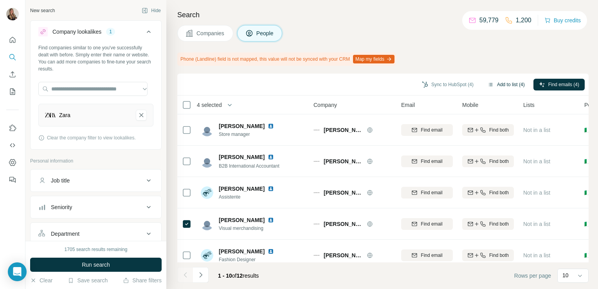
click at [507, 82] on button "Add to list (4)" at bounding box center [506, 85] width 48 height 12
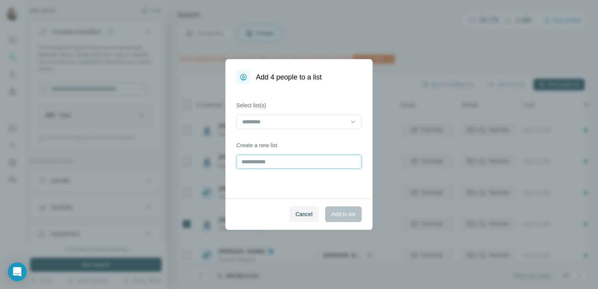
click at [274, 167] on input "text" at bounding box center [298, 162] width 125 height 14
type input "**********"
click at [344, 214] on span "Add to list" at bounding box center [343, 214] width 24 height 8
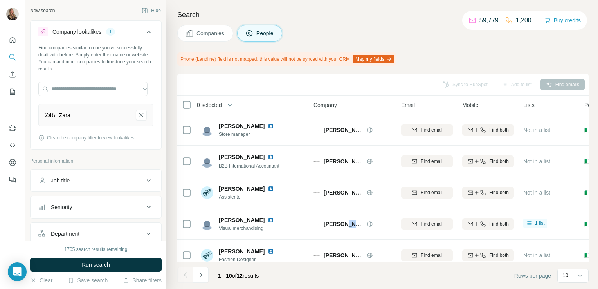
click at [344, 214] on div "[PERSON_NAME]" at bounding box center [352, 224] width 78 height 22
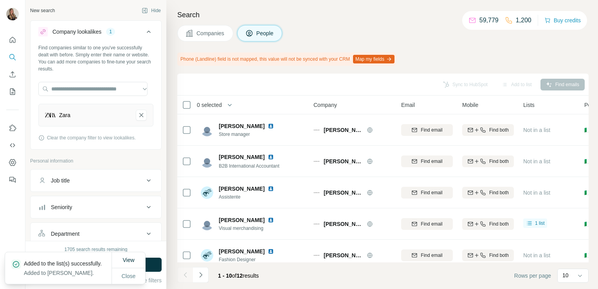
click at [366, 16] on h4 "Search" at bounding box center [382, 14] width 411 height 11
click at [205, 33] on span "Companies" at bounding box center [210, 33] width 29 height 8
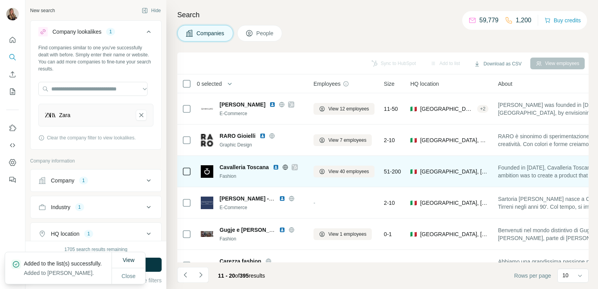
click at [285, 164] on icon at bounding box center [285, 166] width 5 height 5
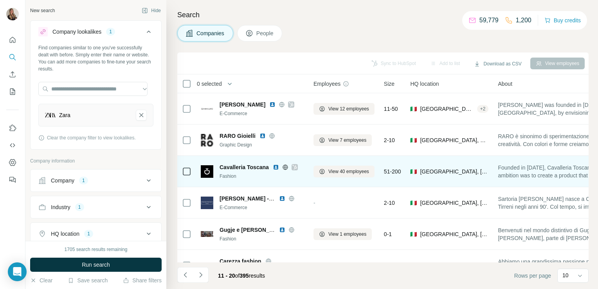
click at [295, 167] on icon at bounding box center [294, 167] width 4 height 5
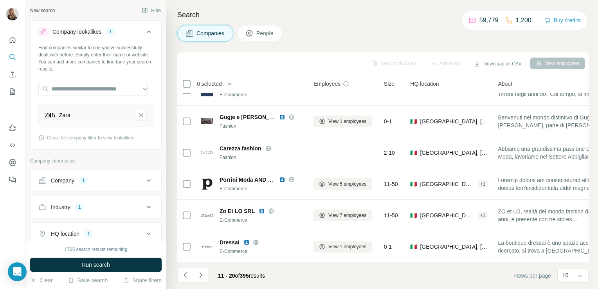
scroll to position [148, 0]
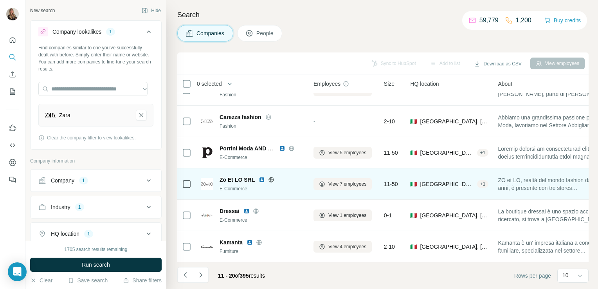
click at [269, 176] on icon at bounding box center [271, 179] width 6 height 6
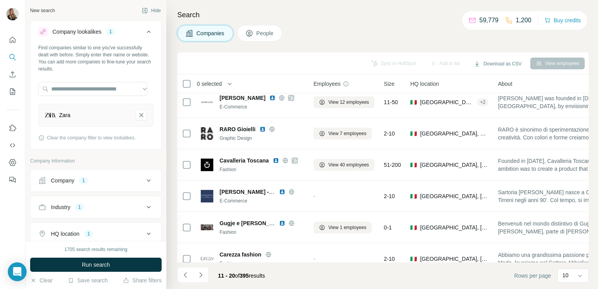
scroll to position [0, 0]
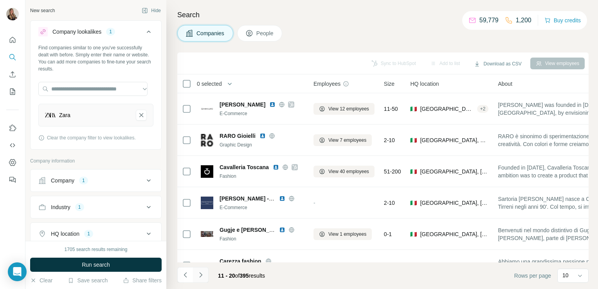
click at [199, 277] on icon "Navigate to next page" at bounding box center [201, 275] width 8 height 8
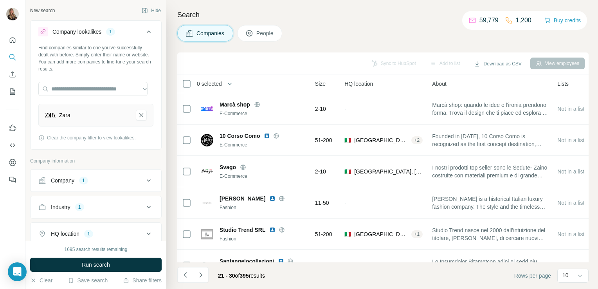
scroll to position [125, 0]
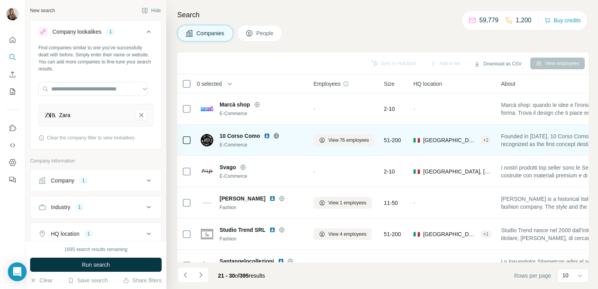
click at [276, 135] on icon at bounding box center [276, 135] width 5 height 0
click at [331, 140] on span "View 76 employees" at bounding box center [348, 140] width 41 height 7
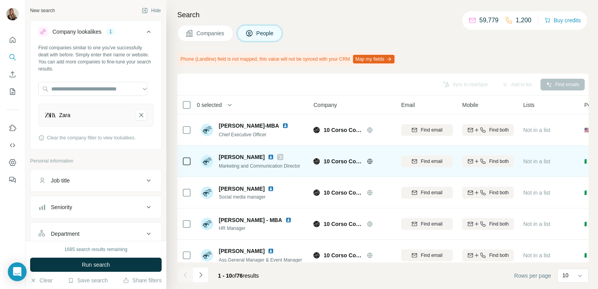
click at [278, 157] on icon at bounding box center [280, 157] width 5 height 6
click at [268, 158] on img at bounding box center [271, 157] width 6 height 6
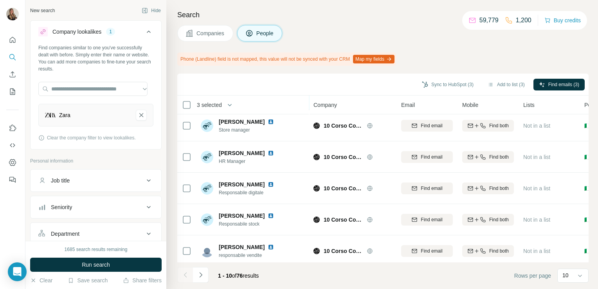
scroll to position [169, 0]
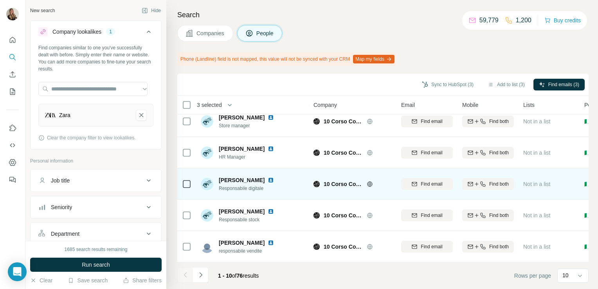
click at [268, 177] on img at bounding box center [271, 180] width 6 height 6
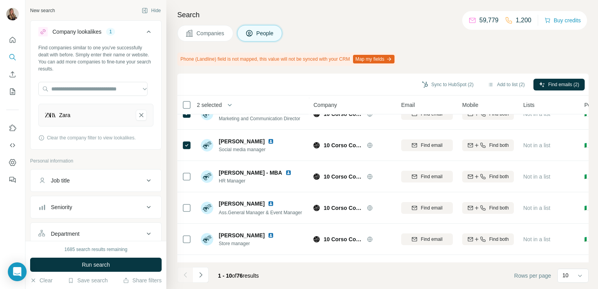
scroll to position [49, 0]
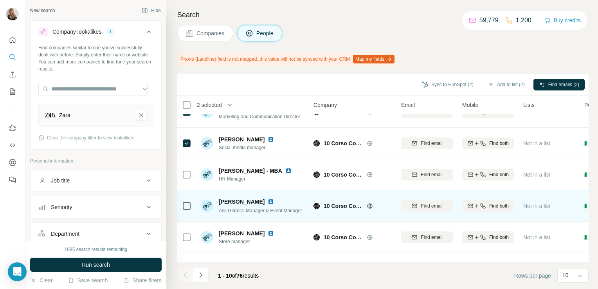
click at [184, 210] on icon at bounding box center [186, 205] width 9 height 9
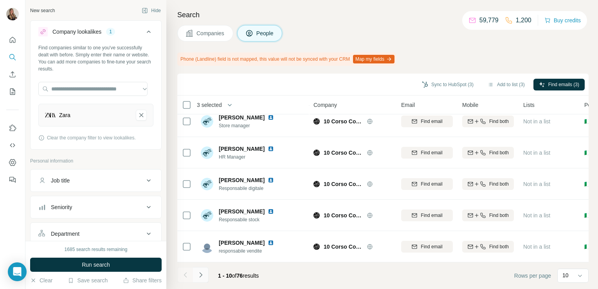
click at [207, 274] on button "Navigate to next page" at bounding box center [201, 275] width 16 height 16
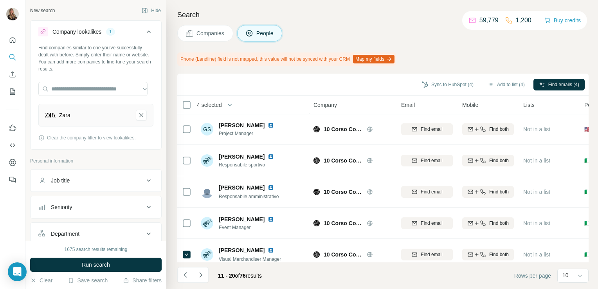
scroll to position [31, 0]
click at [203, 272] on icon "Navigate to next page" at bounding box center [201, 275] width 8 height 8
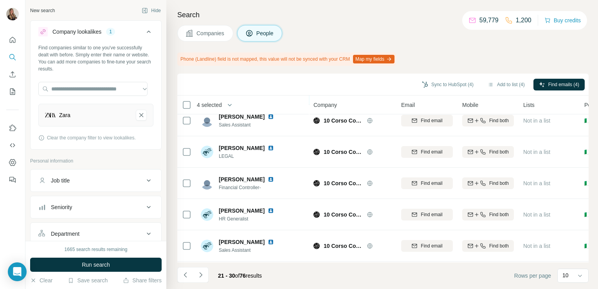
scroll to position [169, 0]
click at [205, 276] on button "Navigate to next page" at bounding box center [201, 275] width 16 height 16
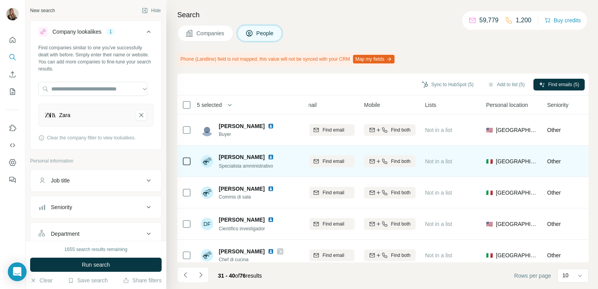
scroll to position [0, 0]
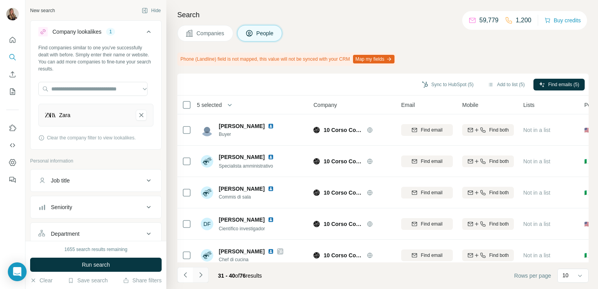
click at [200, 273] on icon "Navigate to next page" at bounding box center [201, 275] width 8 height 8
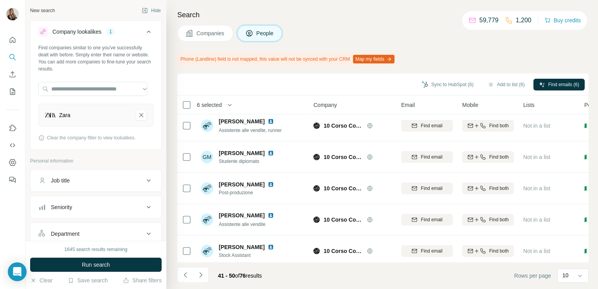
scroll to position [169, 0]
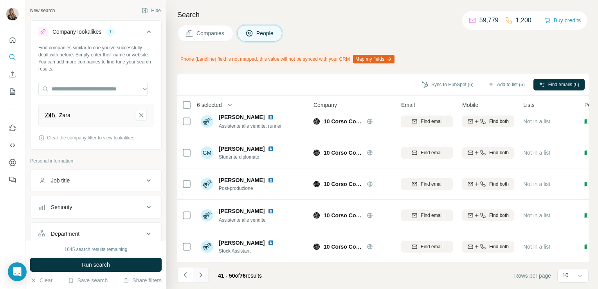
click at [203, 276] on icon "Navigate to next page" at bounding box center [201, 275] width 8 height 8
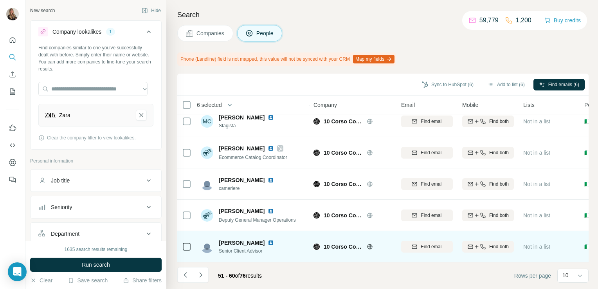
scroll to position [132, 0]
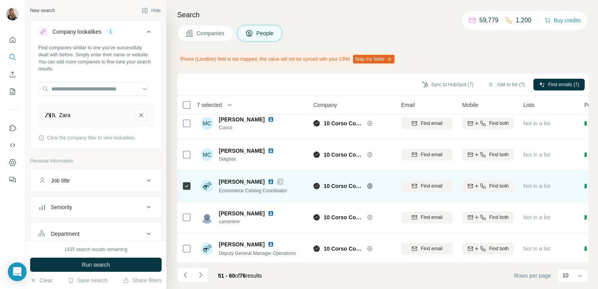
click at [278, 181] on icon at bounding box center [280, 181] width 5 height 6
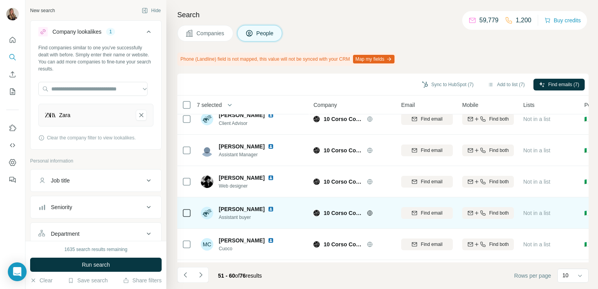
scroll to position [0, 0]
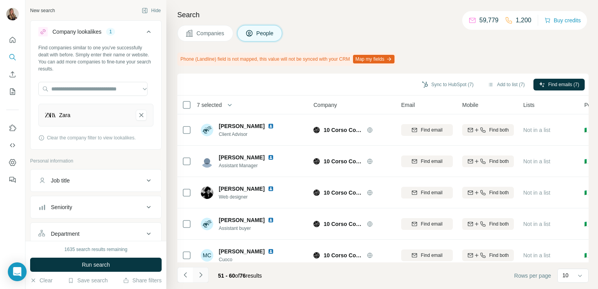
click at [200, 276] on icon "Navigate to next page" at bounding box center [200, 274] width 3 height 5
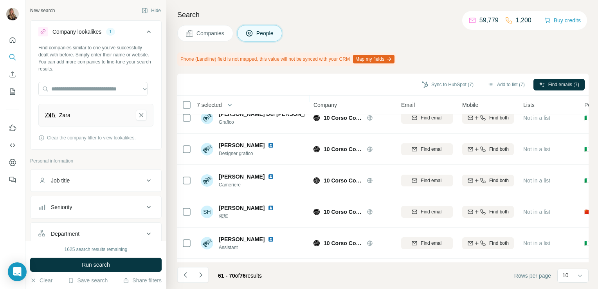
scroll to position [169, 0]
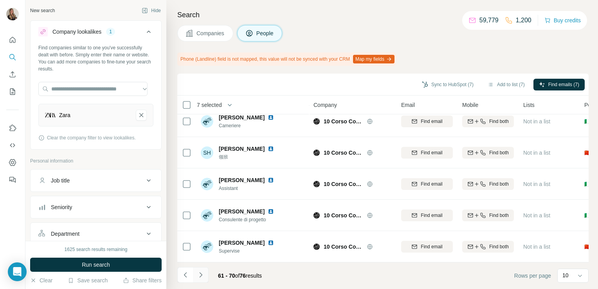
click at [206, 274] on button "Navigate to next page" at bounding box center [201, 275] width 16 height 16
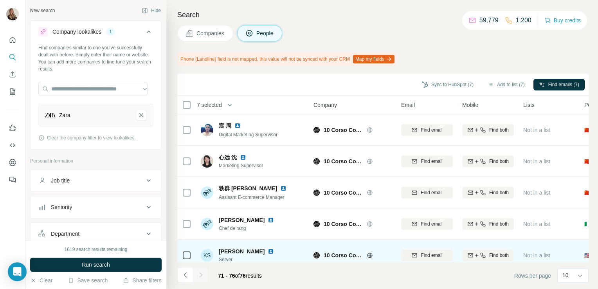
scroll to position [43, 0]
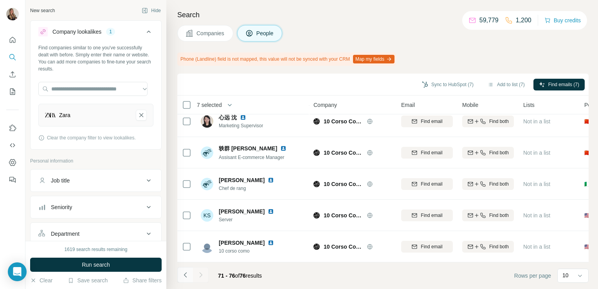
click at [187, 275] on icon "Navigate to previous page" at bounding box center [186, 275] width 8 height 8
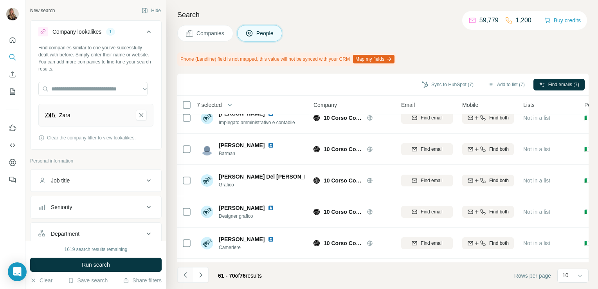
click at [187, 275] on icon "Navigate to previous page" at bounding box center [186, 275] width 8 height 8
click at [182, 274] on icon "Navigate to previous page" at bounding box center [186, 275] width 8 height 8
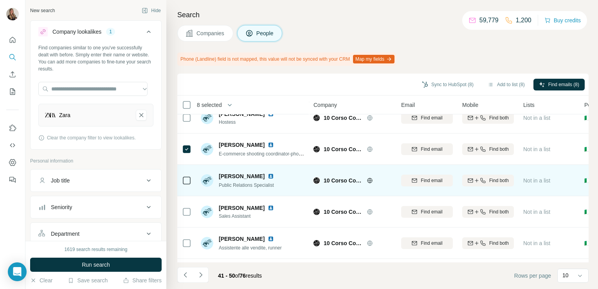
scroll to position [0, 0]
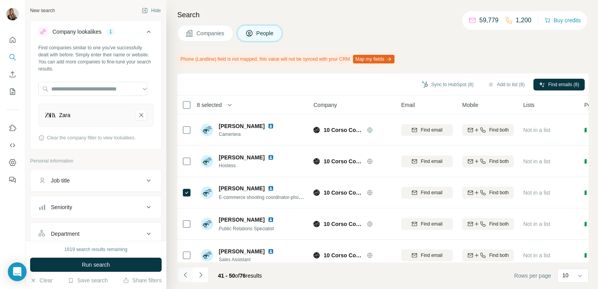
click at [185, 274] on icon "Navigate to previous page" at bounding box center [185, 274] width 3 height 5
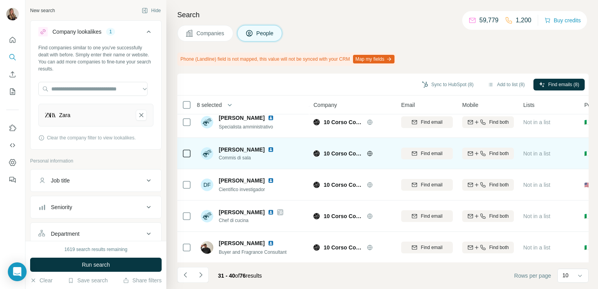
scroll to position [40, 0]
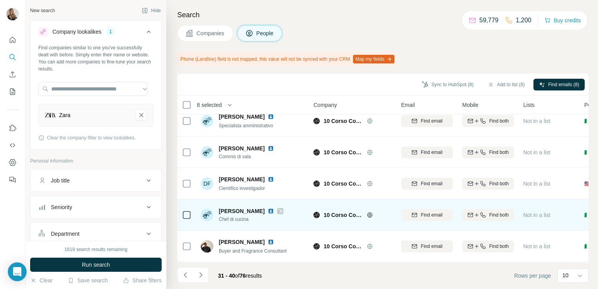
click at [268, 212] on img at bounding box center [271, 211] width 6 height 6
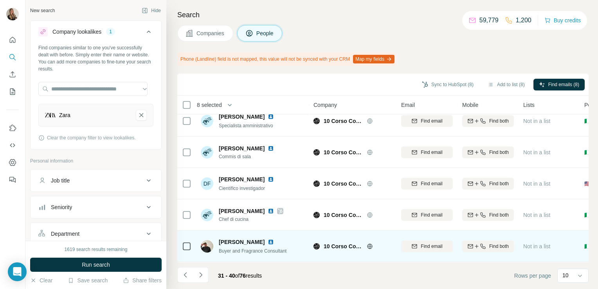
scroll to position [169, 0]
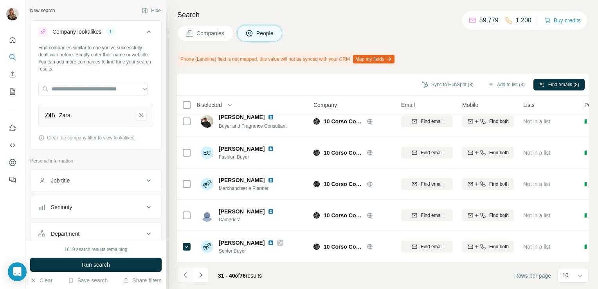
click at [182, 276] on icon "Navigate to previous page" at bounding box center [186, 275] width 8 height 8
click at [184, 279] on button "Navigate to previous page" at bounding box center [185, 275] width 16 height 16
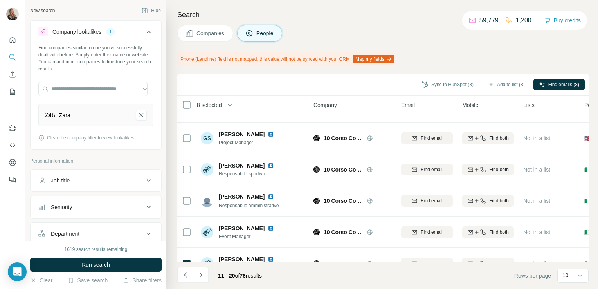
scroll to position [0, 0]
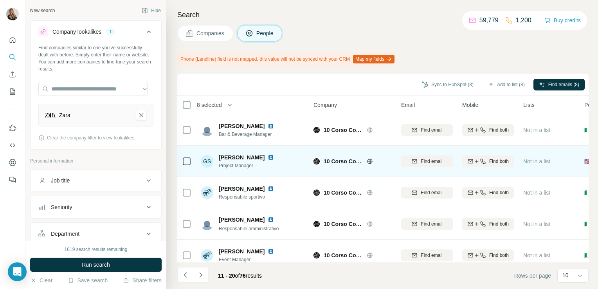
click at [268, 157] on img at bounding box center [271, 157] width 6 height 6
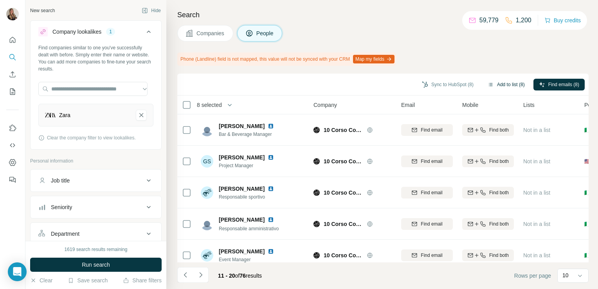
click at [497, 85] on button "Add to list (8)" at bounding box center [506, 85] width 48 height 12
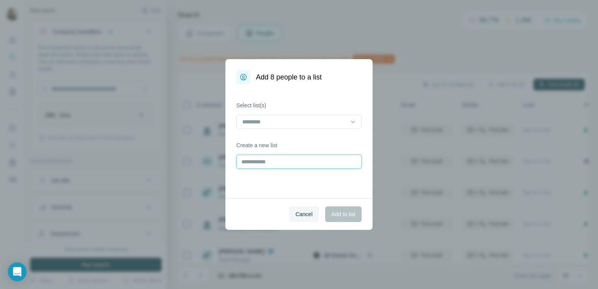
click at [262, 163] on input "text" at bounding box center [298, 162] width 125 height 14
type input "**********"
click at [355, 211] on span "Add to list" at bounding box center [343, 214] width 24 height 8
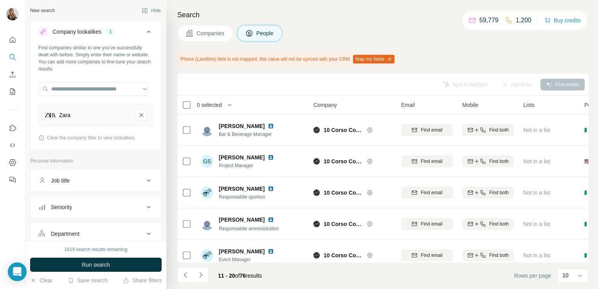
click at [205, 35] on span "Companies" at bounding box center [210, 33] width 29 height 8
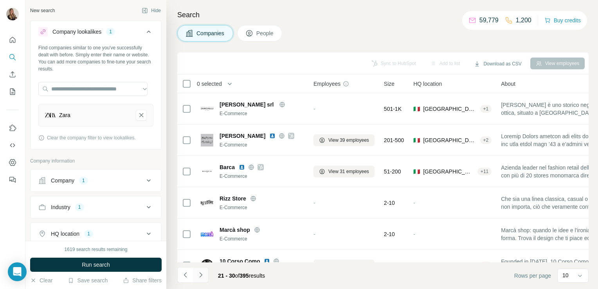
click at [202, 275] on icon "Navigate to next page" at bounding box center [201, 275] width 8 height 8
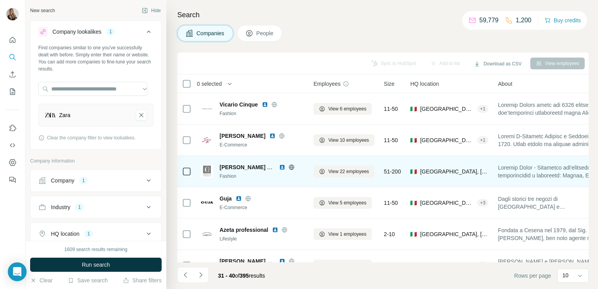
click at [292, 167] on icon at bounding box center [291, 167] width 6 height 6
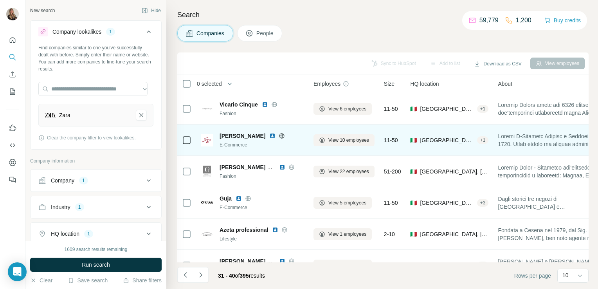
click at [279, 135] on icon at bounding box center [282, 136] width 6 height 6
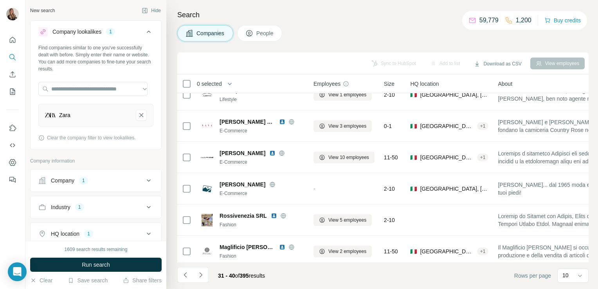
scroll to position [139, 0]
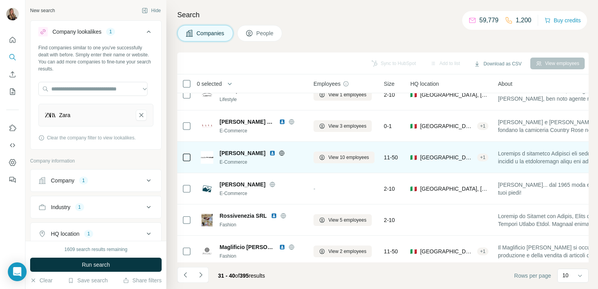
click at [279, 153] on icon at bounding box center [282, 153] width 6 height 6
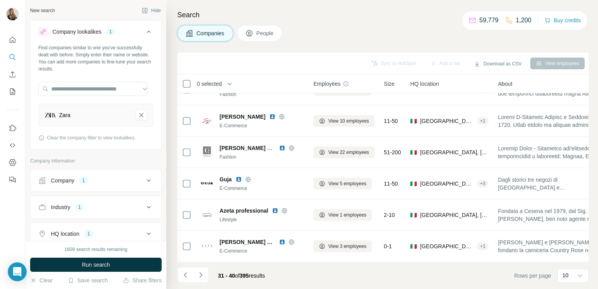
scroll to position [0, 0]
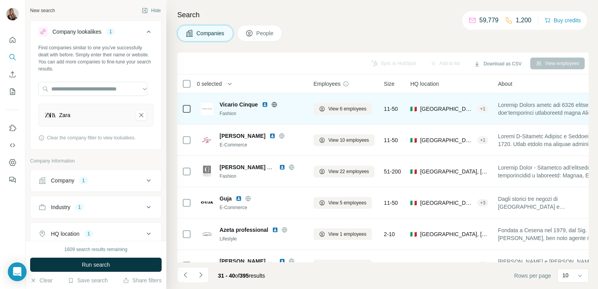
click at [275, 104] on icon at bounding box center [274, 104] width 6 height 6
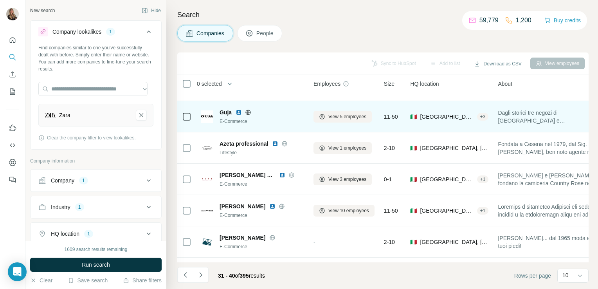
scroll to position [90, 0]
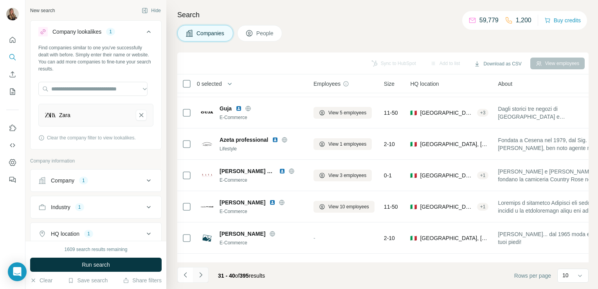
click at [202, 272] on icon "Navigate to next page" at bounding box center [201, 275] width 8 height 8
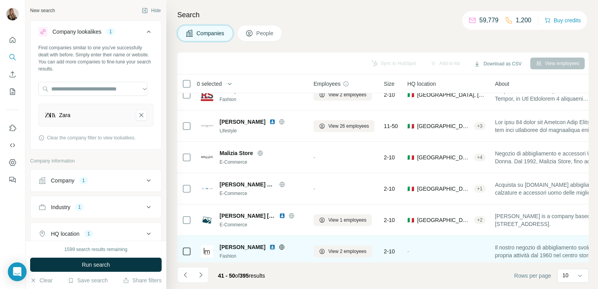
scroll to position [0, 0]
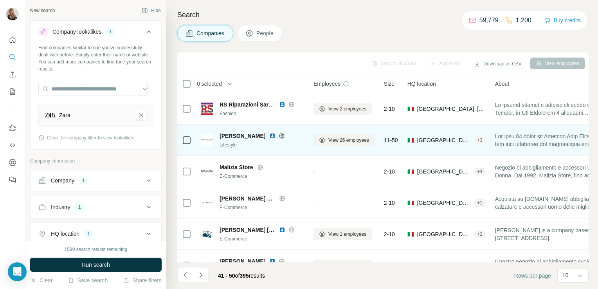
click at [285, 135] on icon at bounding box center [282, 136] width 6 height 6
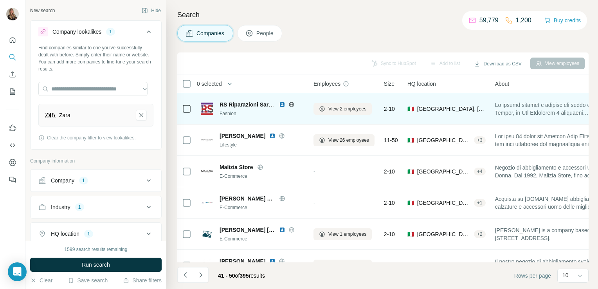
scroll to position [148, 0]
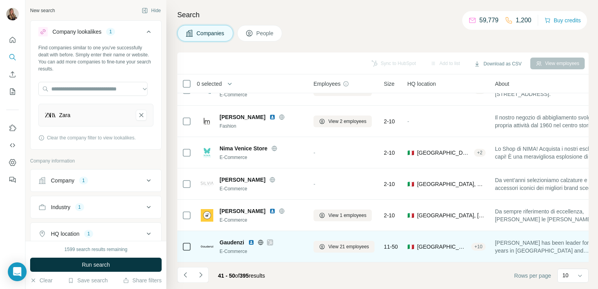
click at [261, 240] on icon at bounding box center [260, 242] width 2 height 5
click at [270, 239] on icon at bounding box center [270, 242] width 5 height 6
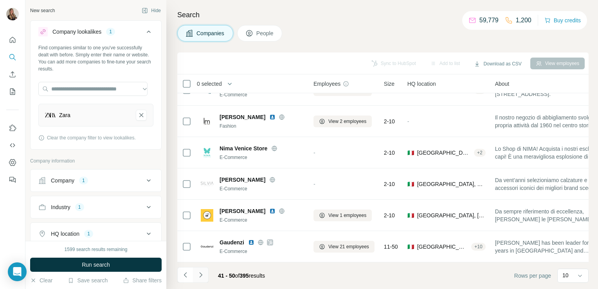
click at [203, 274] on icon "Navigate to next page" at bounding box center [201, 275] width 8 height 8
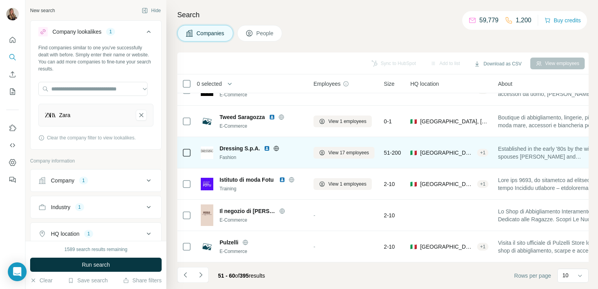
click at [277, 146] on icon at bounding box center [277, 148] width 2 height 5
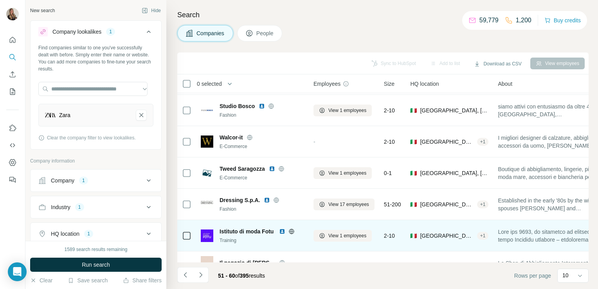
scroll to position [0, 0]
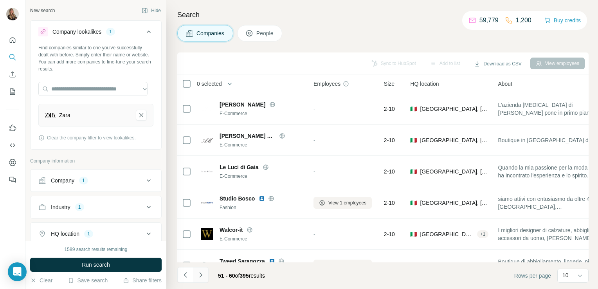
click at [200, 281] on button "Navigate to next page" at bounding box center [201, 275] width 16 height 16
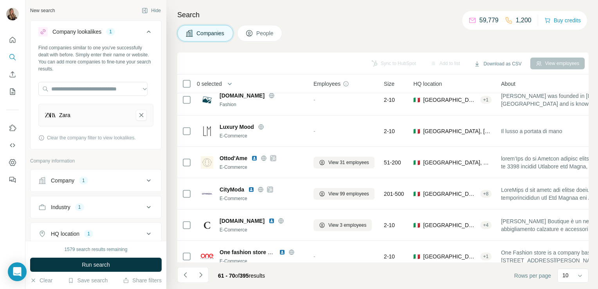
scroll to position [72, 0]
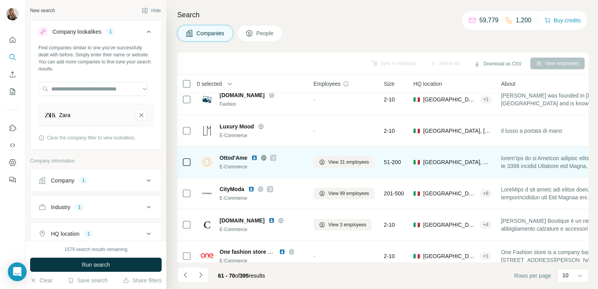
click at [262, 158] on icon at bounding box center [264, 158] width 6 height 6
click at [274, 157] on icon at bounding box center [273, 157] width 4 height 5
click at [357, 165] on button "View 31 employees" at bounding box center [343, 162] width 61 height 12
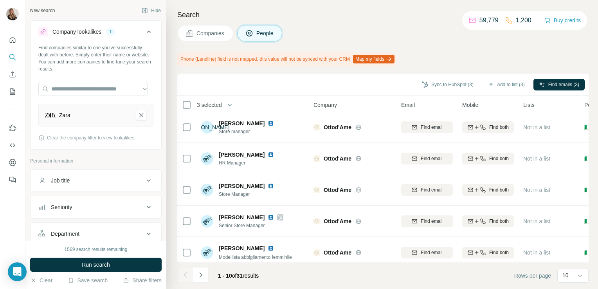
scroll to position [169, 0]
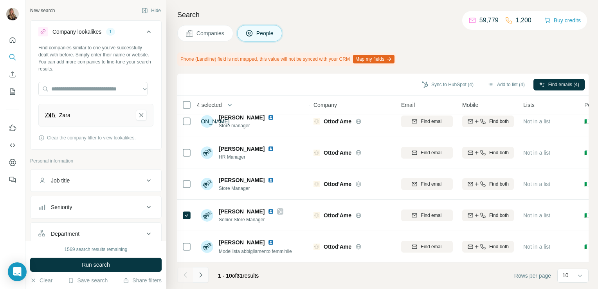
click at [198, 272] on icon "Navigate to next page" at bounding box center [201, 275] width 8 height 8
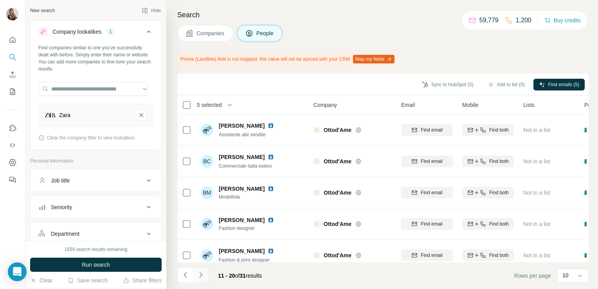
click at [202, 270] on button "Navigate to next page" at bounding box center [201, 275] width 16 height 16
click at [200, 276] on icon "Navigate to next page" at bounding box center [200, 274] width 3 height 5
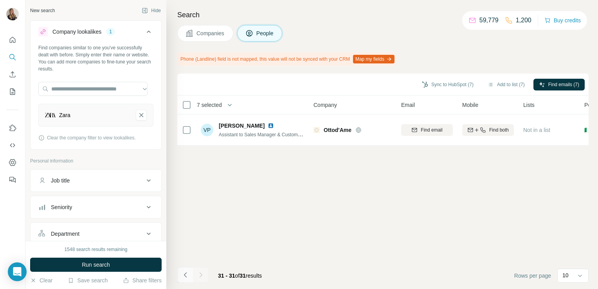
click at [185, 272] on icon "Navigate to previous page" at bounding box center [186, 275] width 8 height 8
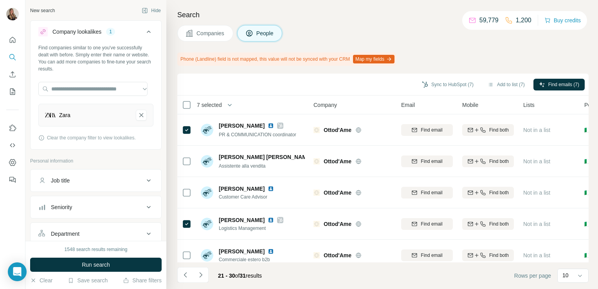
scroll to position [169, 0]
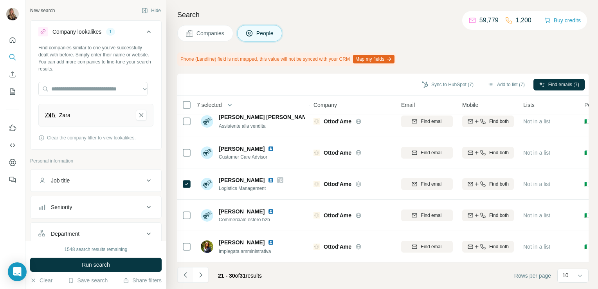
click at [186, 273] on icon "Navigate to previous page" at bounding box center [185, 274] width 3 height 5
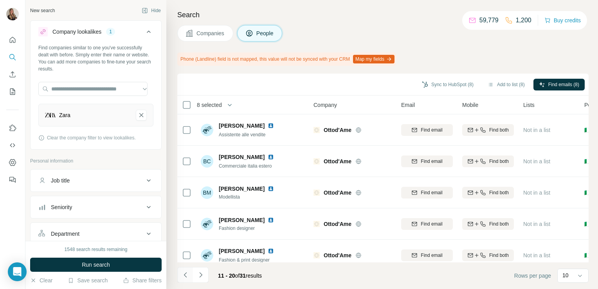
click at [187, 272] on icon "Navigate to previous page" at bounding box center [186, 275] width 8 height 8
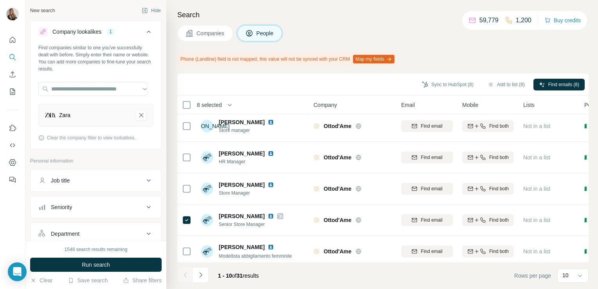
scroll to position [169, 0]
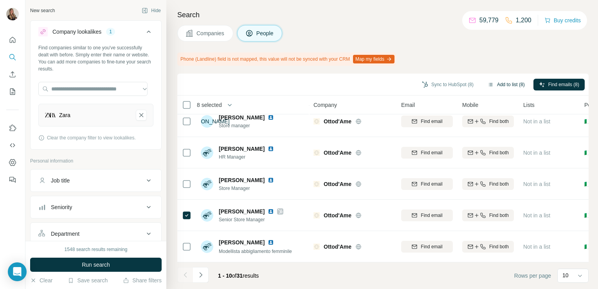
click at [510, 81] on button "Add to list (8)" at bounding box center [506, 85] width 48 height 12
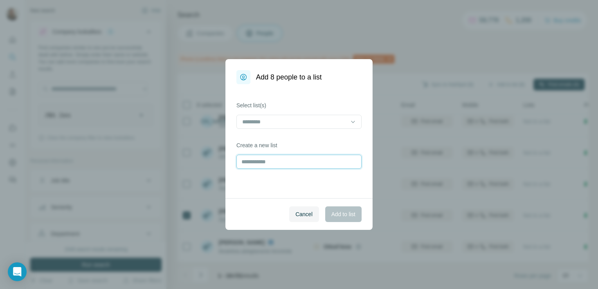
click at [295, 156] on input "text" at bounding box center [298, 162] width 125 height 14
type input "*********"
click at [337, 214] on span "Add to list" at bounding box center [343, 214] width 24 height 8
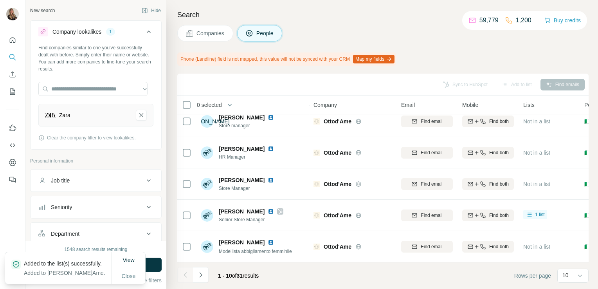
click at [202, 34] on span "Companies" at bounding box center [210, 33] width 29 height 8
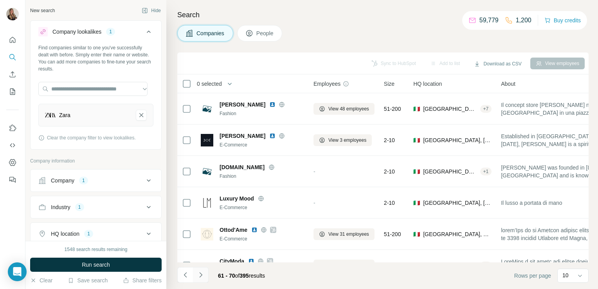
click at [202, 276] on icon "Navigate to next page" at bounding box center [201, 275] width 8 height 8
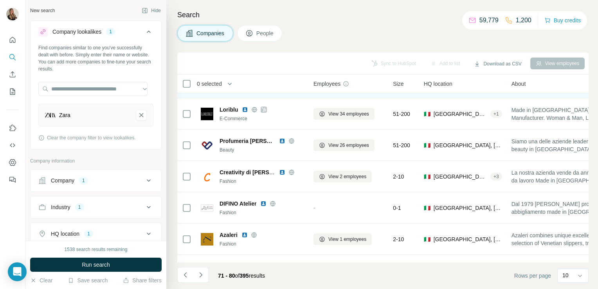
scroll to position [90, 0]
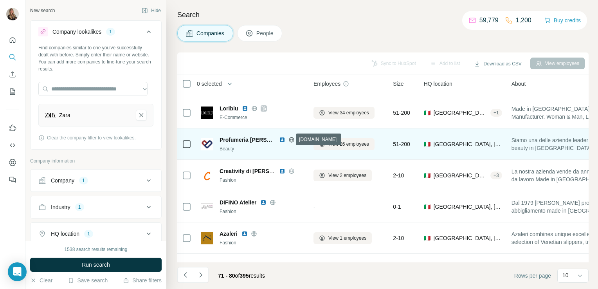
click at [288, 140] on icon at bounding box center [291, 140] width 6 height 6
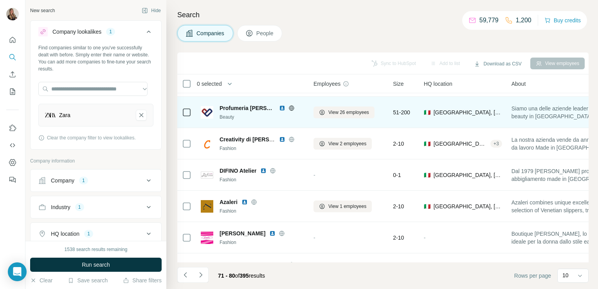
scroll to position [148, 0]
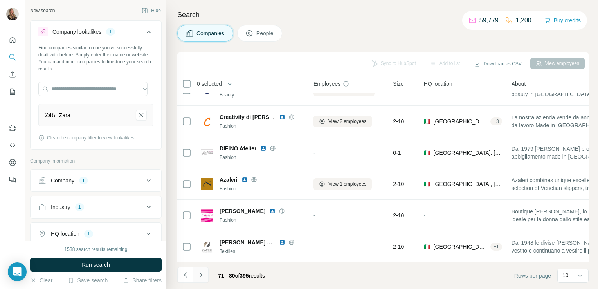
click at [202, 275] on icon "Navigate to next page" at bounding box center [201, 275] width 8 height 8
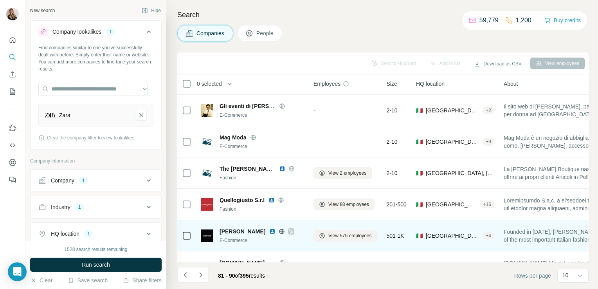
scroll to position [0, 0]
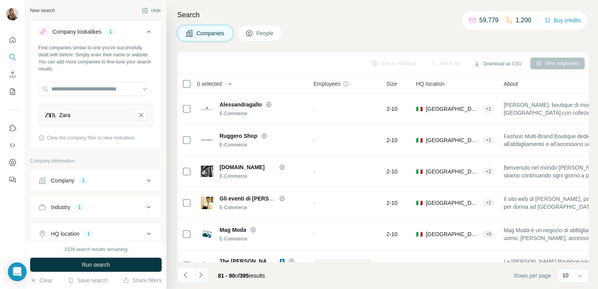
click at [202, 275] on icon "Navigate to next page" at bounding box center [201, 275] width 8 height 8
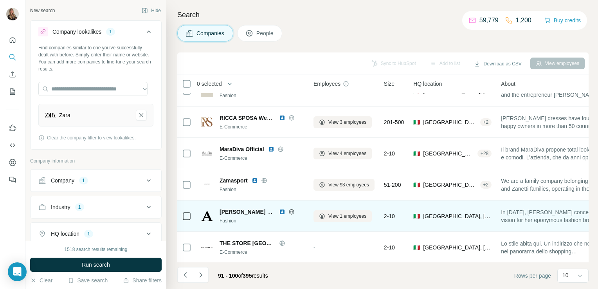
scroll to position [80, 0]
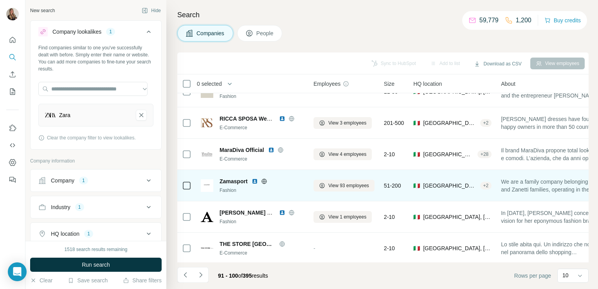
click at [265, 180] on icon at bounding box center [264, 181] width 6 height 6
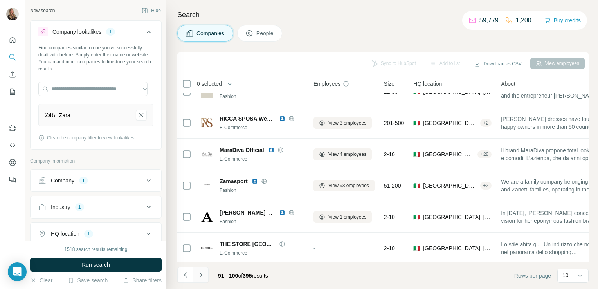
click at [201, 270] on button "Navigate to next page" at bounding box center [201, 275] width 16 height 16
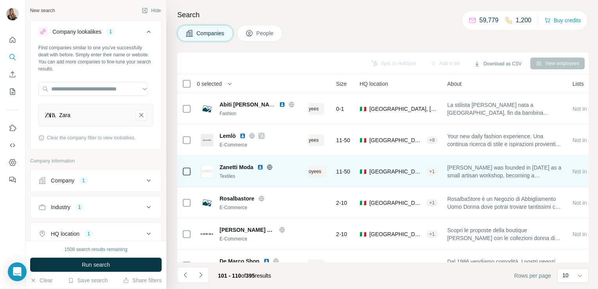
scroll to position [0, 0]
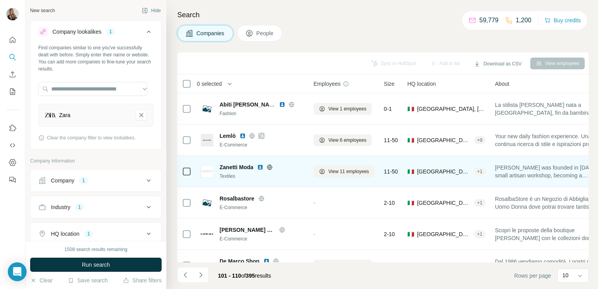
click at [273, 168] on icon at bounding box center [270, 167] width 6 height 6
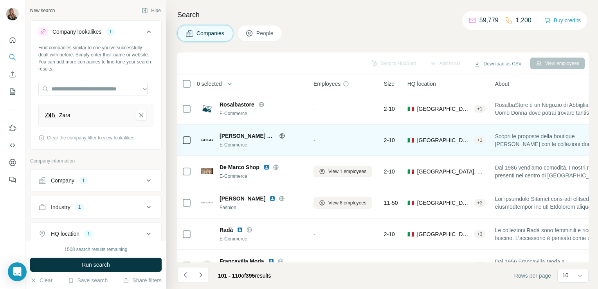
scroll to position [148, 0]
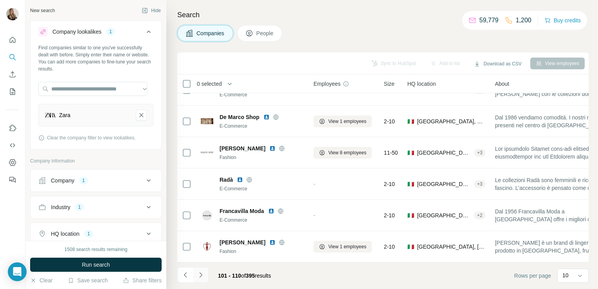
click at [200, 277] on icon "Navigate to next page" at bounding box center [201, 275] width 8 height 8
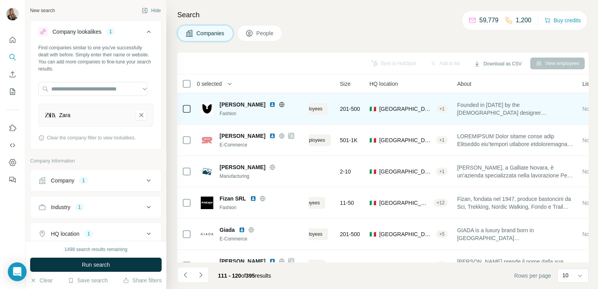
scroll to position [0, 0]
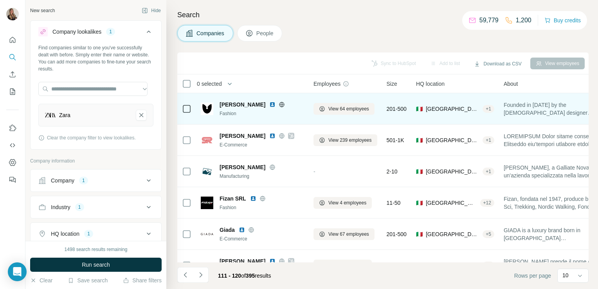
click at [280, 104] on icon at bounding box center [282, 104] width 6 height 6
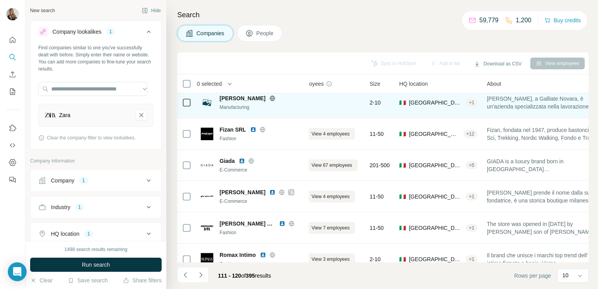
scroll to position [69, 0]
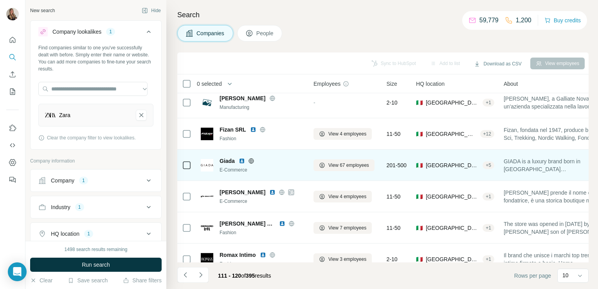
click at [250, 160] on icon at bounding box center [251, 160] width 2 height 5
click at [341, 166] on span "View 67 employees" at bounding box center [348, 165] width 41 height 7
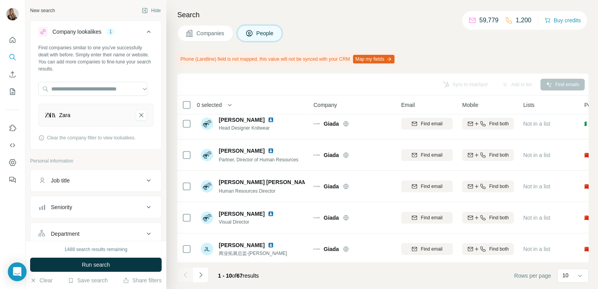
scroll to position [169, 0]
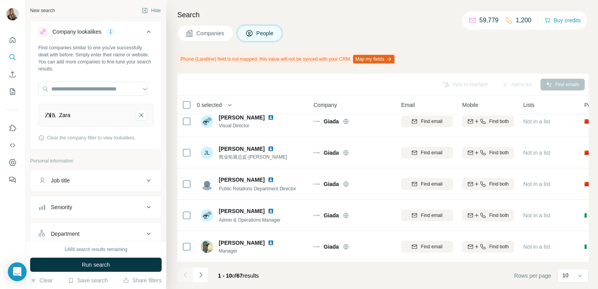
click at [196, 48] on div "Search Companies People Phone (Landline) field is not mapped, this value will n…" at bounding box center [382, 144] width 432 height 289
click at [194, 32] on button "Companies" at bounding box center [205, 33] width 56 height 16
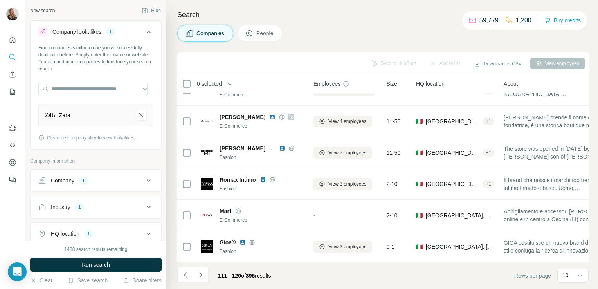
scroll to position [148, 0]
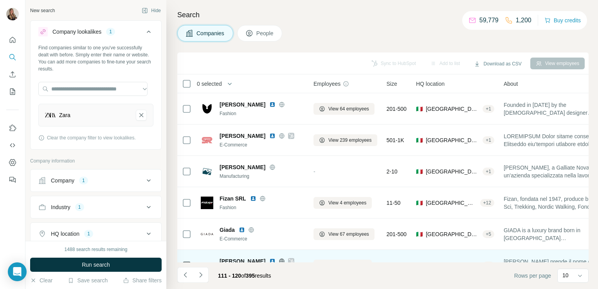
scroll to position [148, 0]
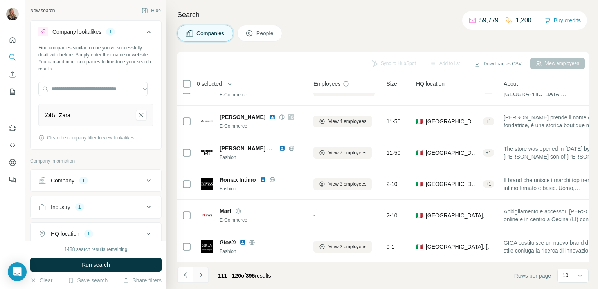
click at [202, 270] on button "Navigate to next page" at bounding box center [201, 275] width 16 height 16
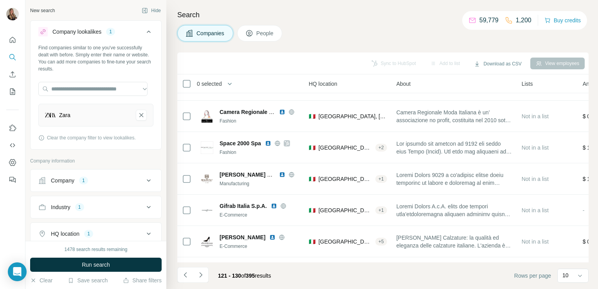
scroll to position [24, 0]
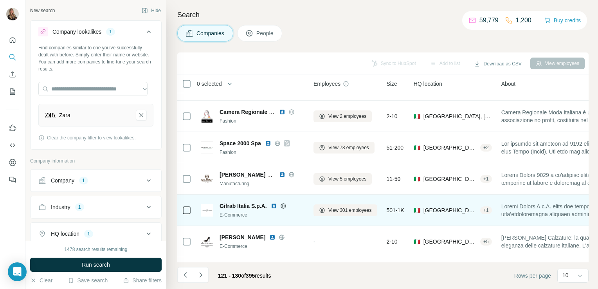
click at [284, 204] on icon at bounding box center [283, 205] width 2 height 5
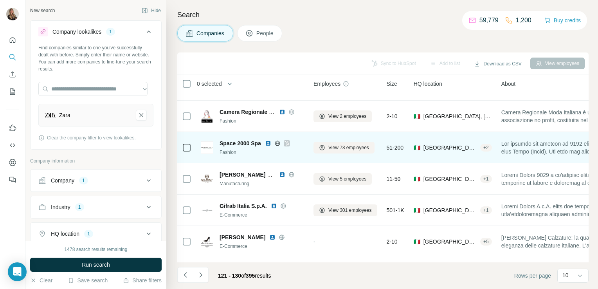
click at [278, 140] on icon at bounding box center [277, 142] width 2 height 5
click at [288, 142] on icon at bounding box center [287, 143] width 5 height 6
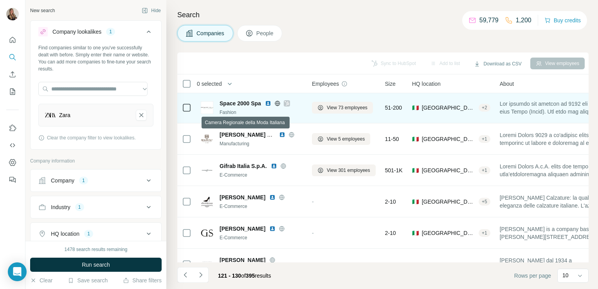
scroll to position [148, 0]
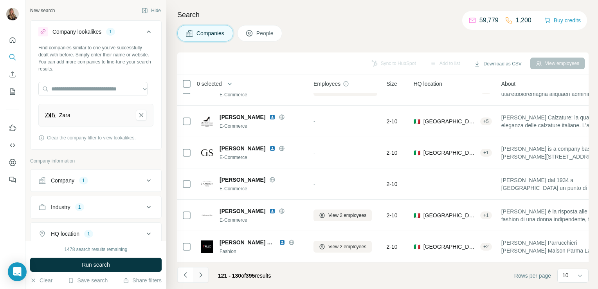
click at [202, 272] on icon "Navigate to next page" at bounding box center [201, 275] width 8 height 8
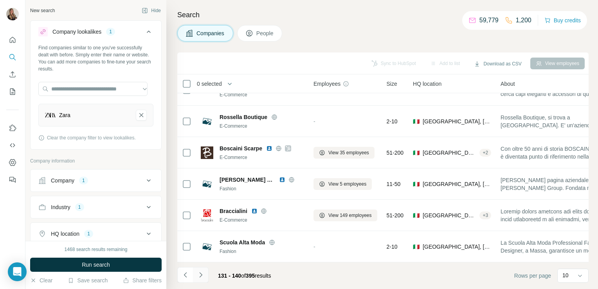
click at [200, 274] on icon "Navigate to next page" at bounding box center [201, 275] width 8 height 8
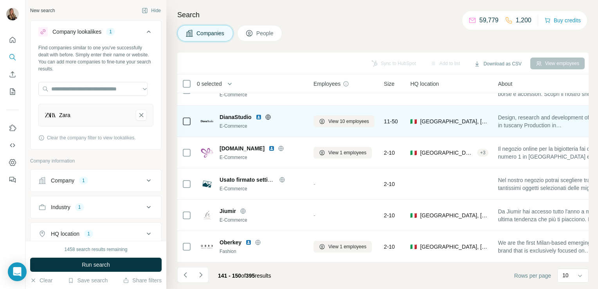
click at [268, 114] on icon at bounding box center [268, 117] width 6 height 6
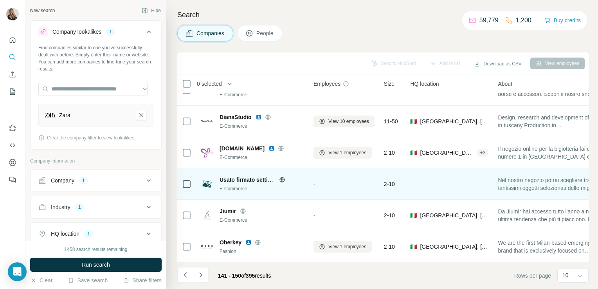
scroll to position [0, 0]
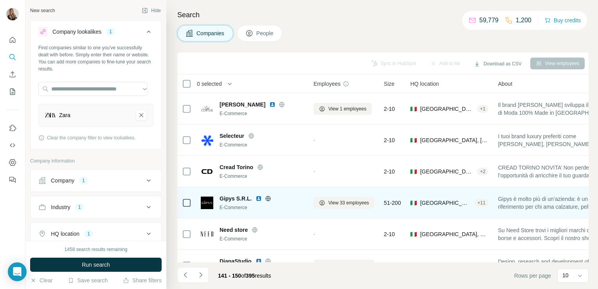
click at [268, 200] on icon at bounding box center [268, 198] width 2 height 5
click at [364, 200] on span "View 33 employees" at bounding box center [348, 202] width 41 height 7
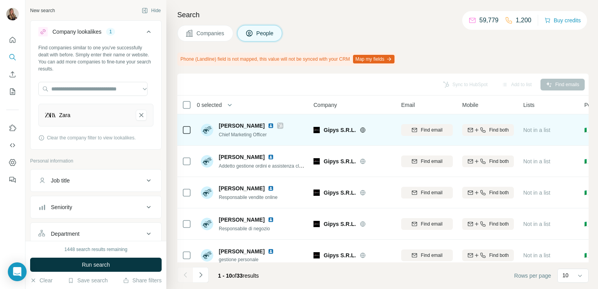
click at [278, 126] on icon at bounding box center [280, 125] width 4 height 5
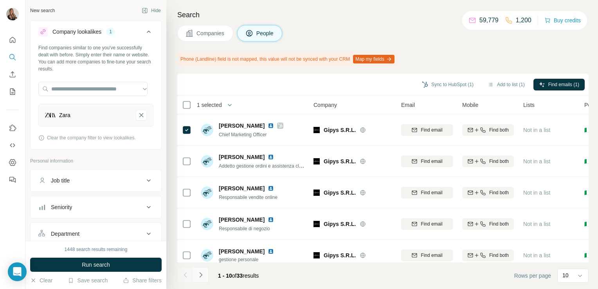
click at [206, 274] on button "Navigate to next page" at bounding box center [201, 275] width 16 height 16
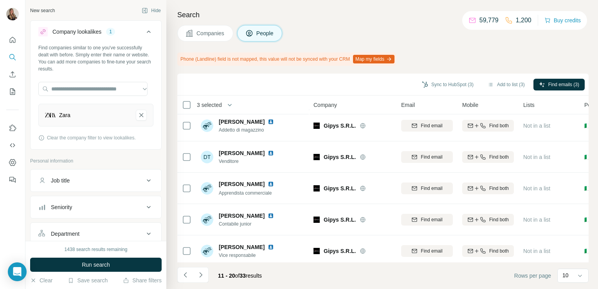
scroll to position [169, 0]
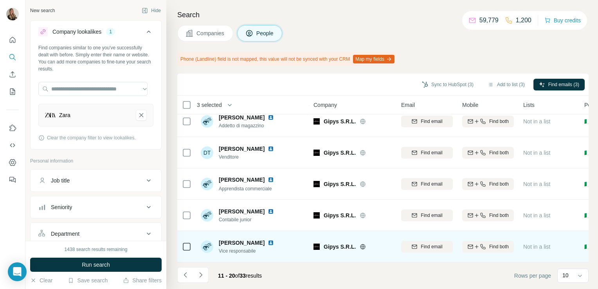
click at [268, 240] on img at bounding box center [271, 243] width 6 height 6
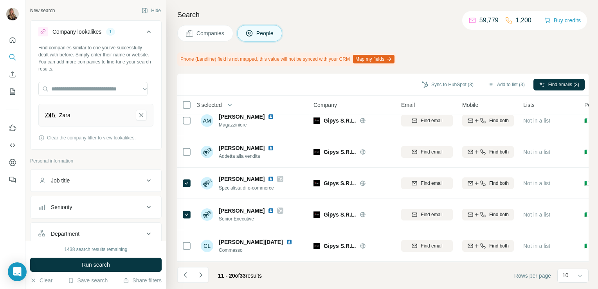
scroll to position [0, 0]
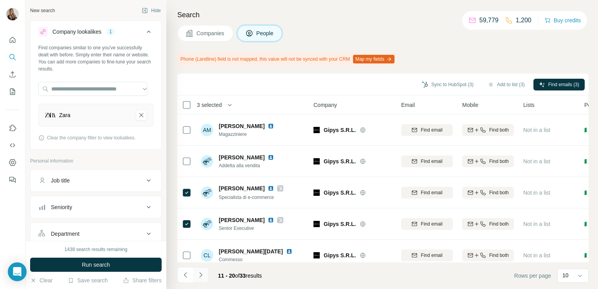
click at [204, 273] on icon "Navigate to next page" at bounding box center [201, 275] width 8 height 8
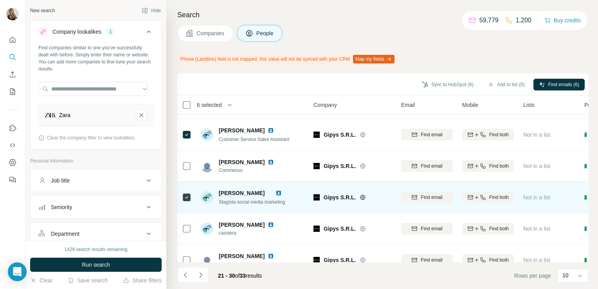
scroll to position [169, 0]
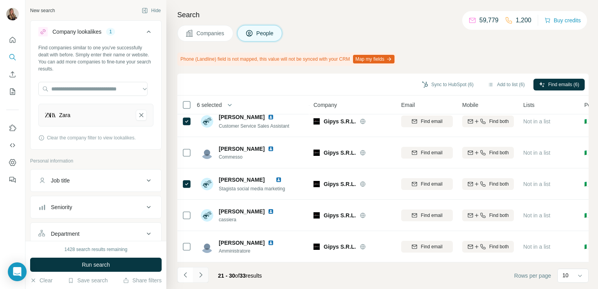
click at [200, 281] on button "Navigate to next page" at bounding box center [201, 275] width 16 height 16
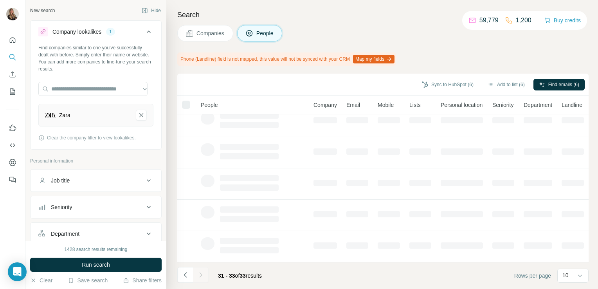
scroll to position [0, 0]
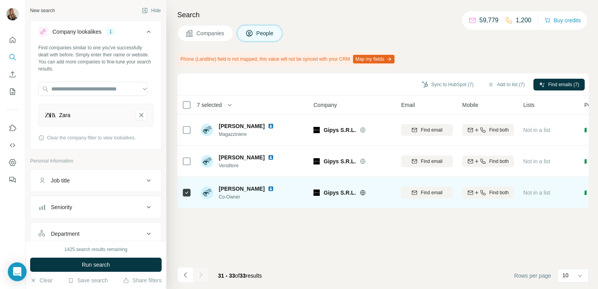
click at [268, 187] on img at bounding box center [271, 188] width 6 height 6
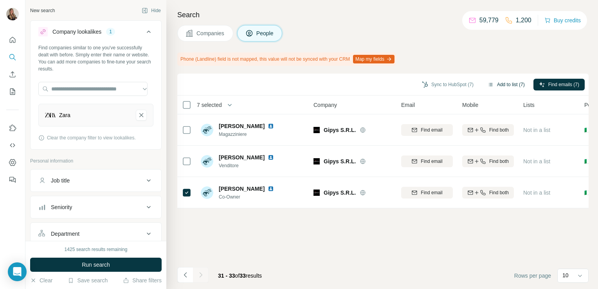
click at [501, 90] on button "Add to list (7)" at bounding box center [506, 85] width 48 height 12
click at [502, 83] on button "Add to list (7)" at bounding box center [506, 85] width 48 height 12
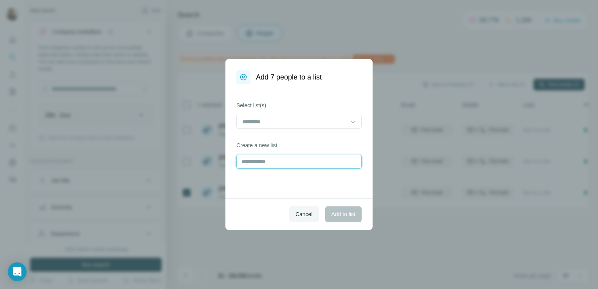
click at [250, 158] on input "text" at bounding box center [298, 162] width 125 height 14
type input "*****"
click at [340, 214] on span "Add to list" at bounding box center [343, 214] width 24 height 8
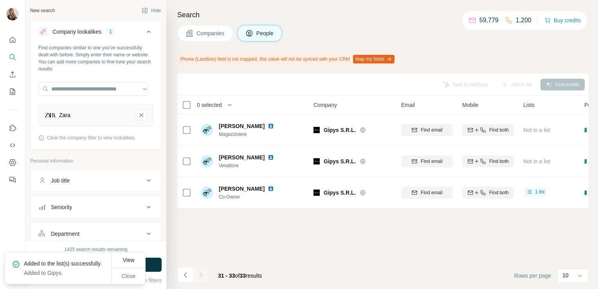
click at [205, 38] on button "Companies" at bounding box center [205, 33] width 56 height 16
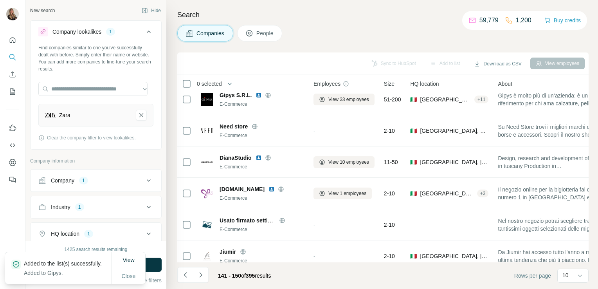
scroll to position [148, 0]
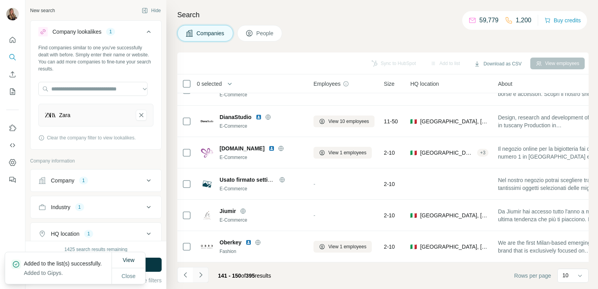
click at [202, 274] on icon "Navigate to next page" at bounding box center [200, 274] width 3 height 5
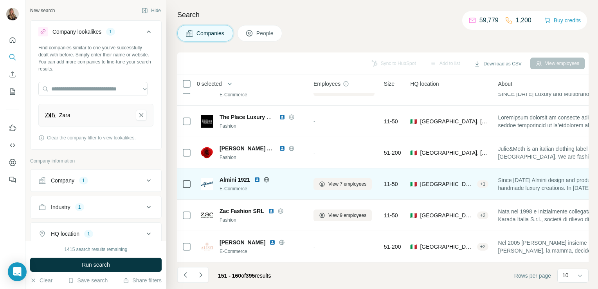
click at [268, 176] on icon at bounding box center [266, 179] width 6 height 6
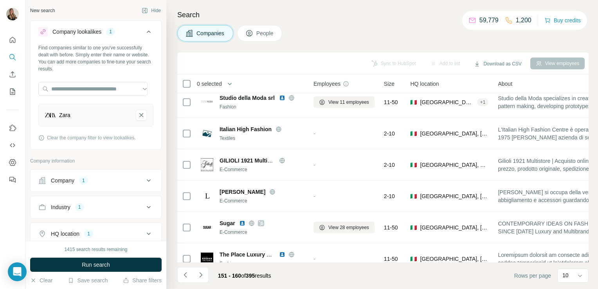
scroll to position [0, 0]
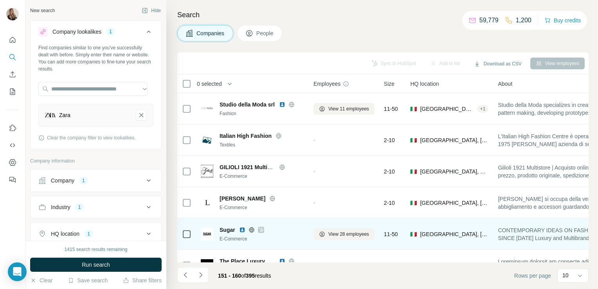
click at [250, 229] on icon at bounding box center [251, 229] width 2 height 5
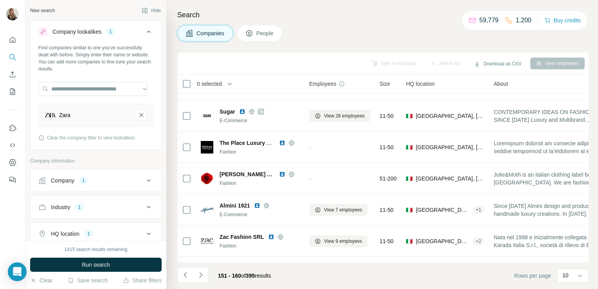
scroll to position [133, 7]
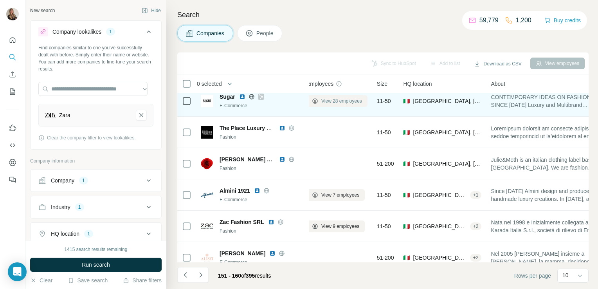
click at [349, 99] on span "View 28 employees" at bounding box center [341, 100] width 41 height 7
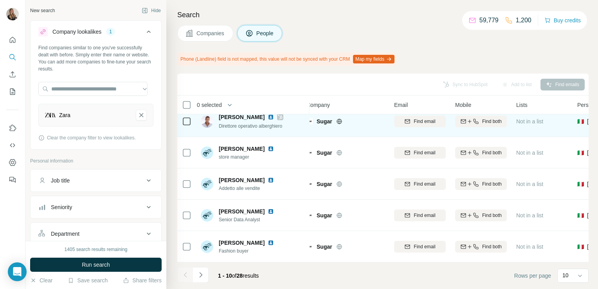
scroll to position [0, 7]
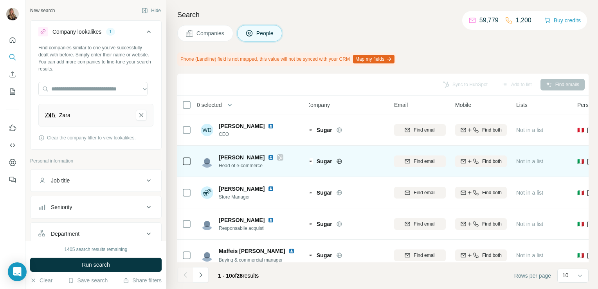
click at [278, 156] on icon at bounding box center [280, 157] width 5 height 6
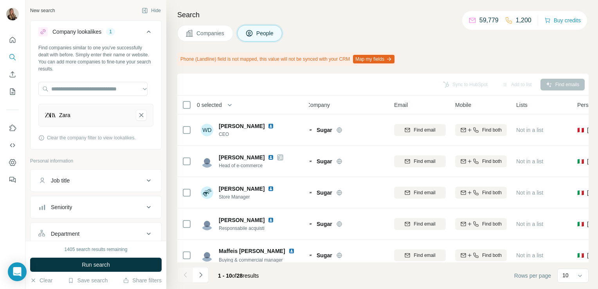
click at [200, 32] on span "Companies" at bounding box center [210, 33] width 29 height 8
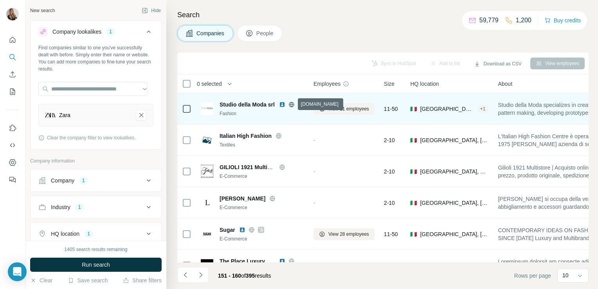
click at [290, 104] on icon at bounding box center [291, 104] width 2 height 5
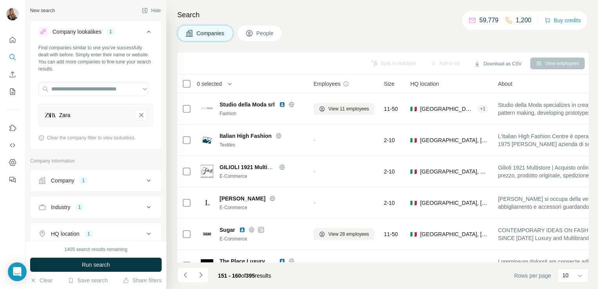
click at [208, 29] on button "Companies" at bounding box center [205, 33] width 56 height 16
click at [202, 274] on icon "Navigate to next page" at bounding box center [201, 275] width 8 height 8
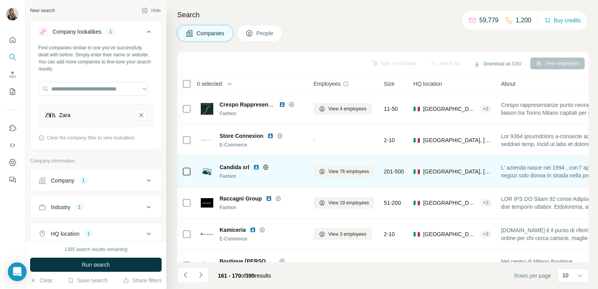
click at [266, 165] on icon at bounding box center [266, 166] width 2 height 5
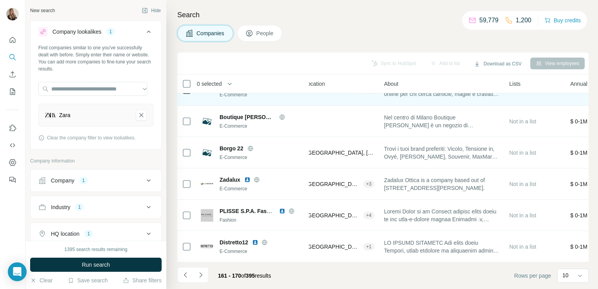
scroll to position [148, 0]
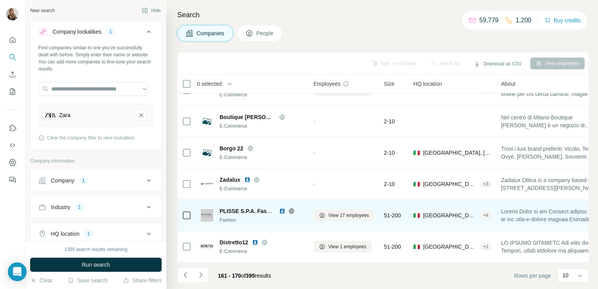
click at [290, 208] on icon at bounding box center [291, 211] width 6 height 6
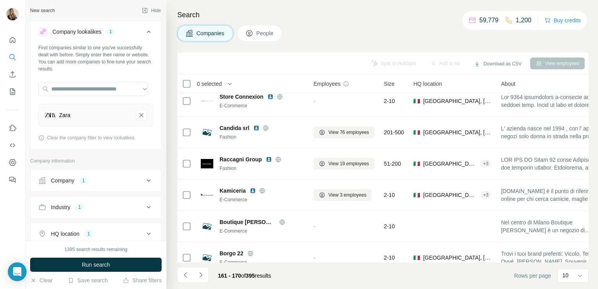
scroll to position [39, 0]
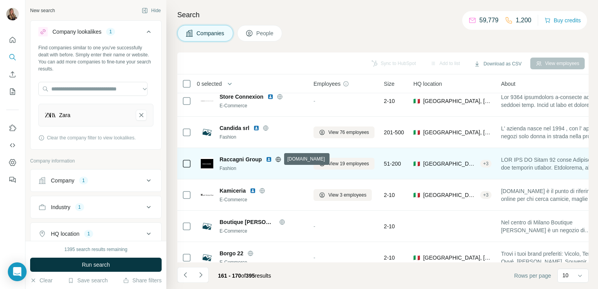
click at [278, 161] on icon at bounding box center [278, 159] width 2 height 5
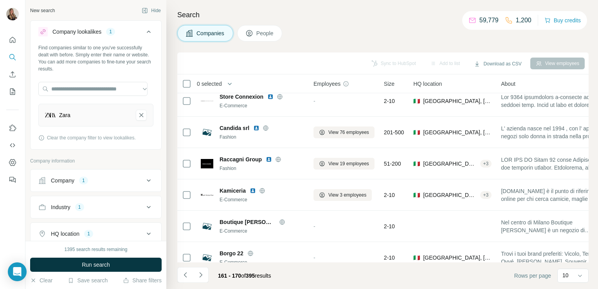
click at [228, 40] on button "Companies" at bounding box center [205, 33] width 56 height 16
click at [215, 26] on button "Companies" at bounding box center [205, 33] width 56 height 16
click at [221, 34] on span "Companies" at bounding box center [210, 33] width 29 height 8
